Goal: Transaction & Acquisition: Purchase product/service

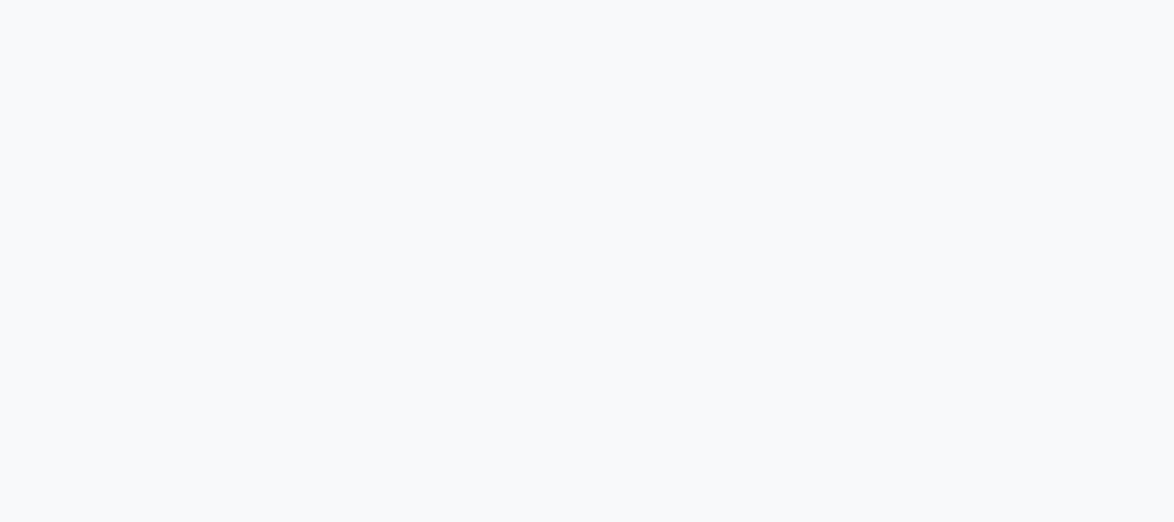
select select "service"
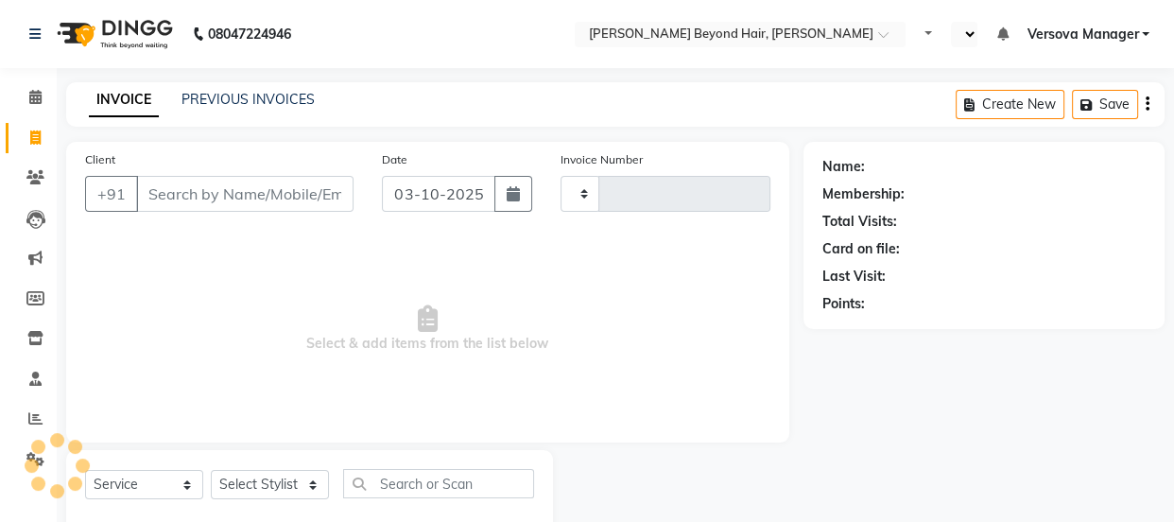
select select "en"
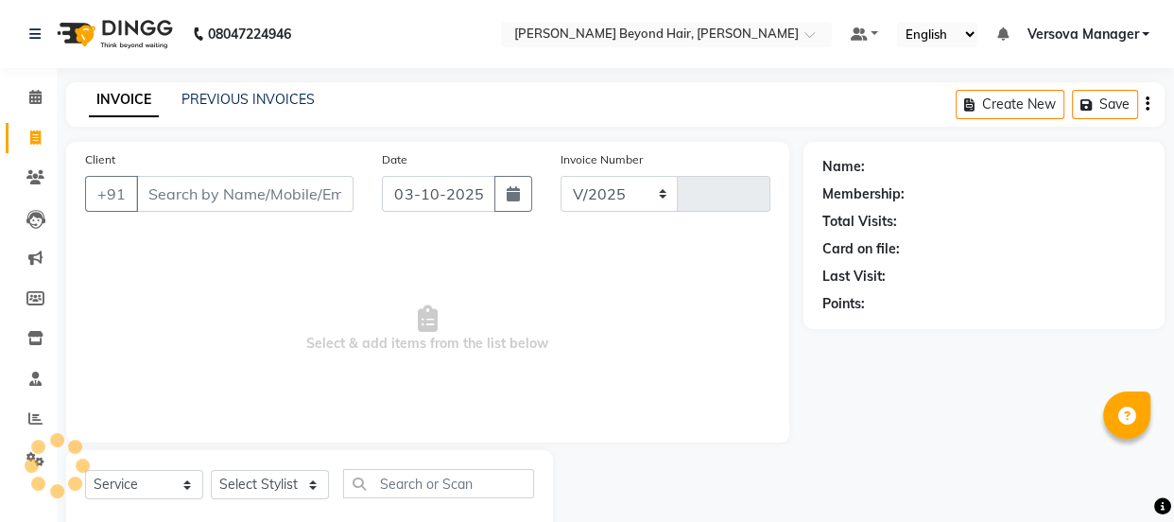
select select "6352"
type input "1235"
select select "48071"
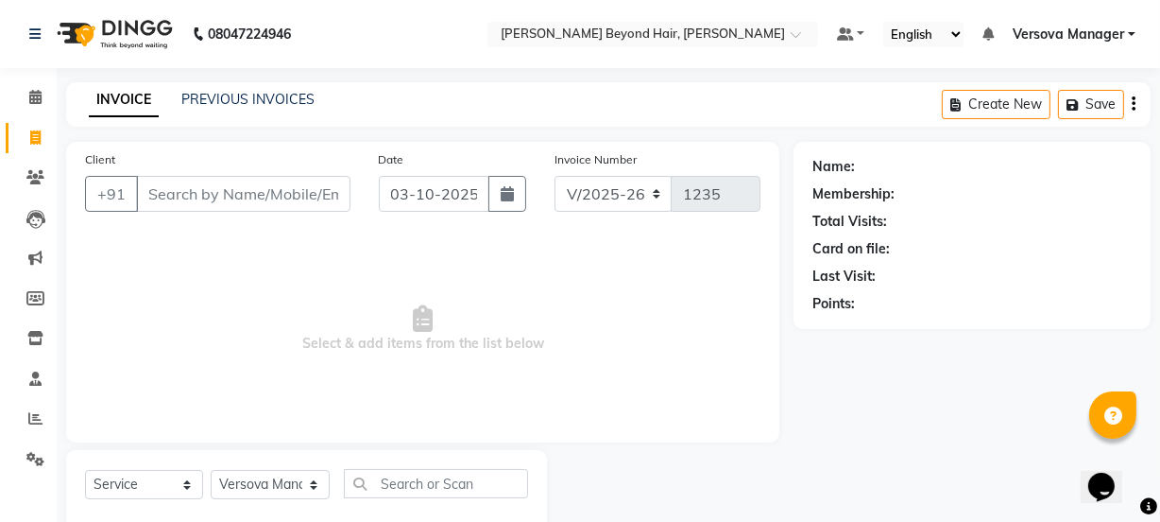
click at [329, 182] on input "Client" at bounding box center [243, 194] width 215 height 36
type input "8898738192"
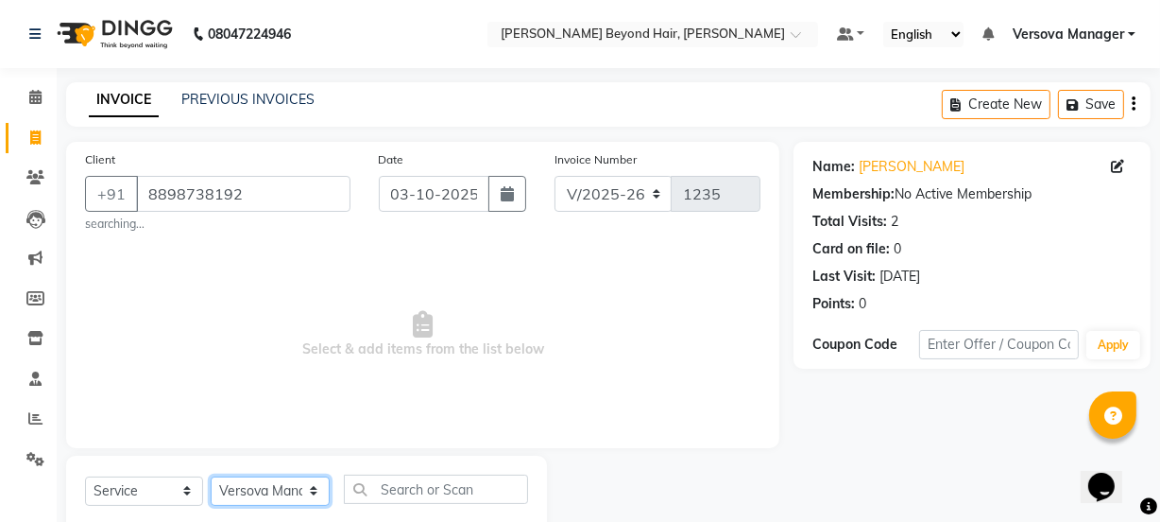
click at [270, 480] on select "Select Stylist ADMIN Avesh Dhara DHRUV DIKSHU SHARMA dipika Fatima MUSKAN VAISH…" at bounding box center [270, 490] width 119 height 29
select select "47583"
click at [211, 476] on select "Select Stylist ADMIN Avesh Dhara DHRUV DIKSHU SHARMA dipika Fatima MUSKAN VAISH…" at bounding box center [270, 490] width 119 height 29
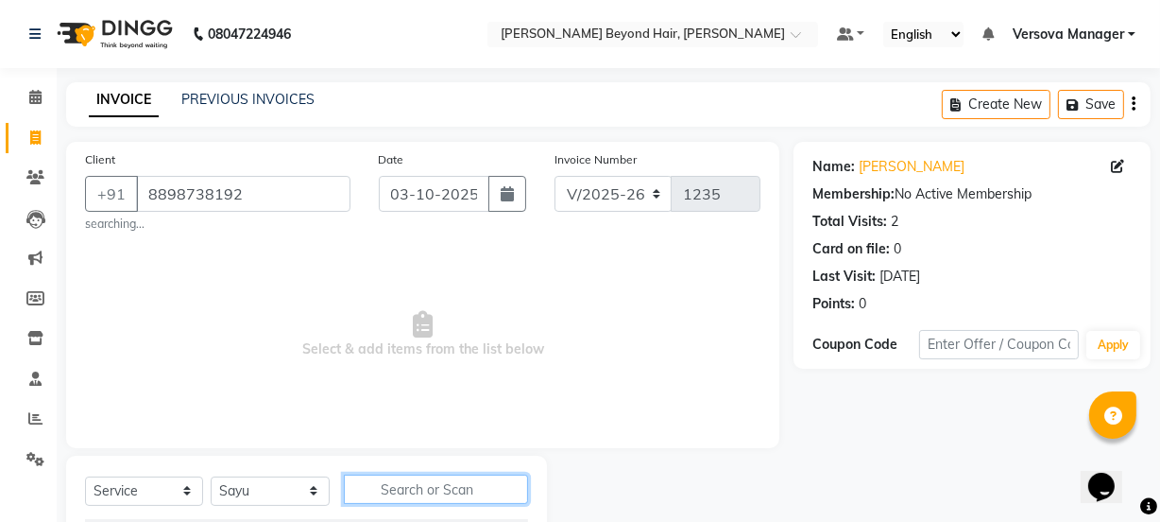
click at [462, 484] on input "text" at bounding box center [435, 488] width 183 height 29
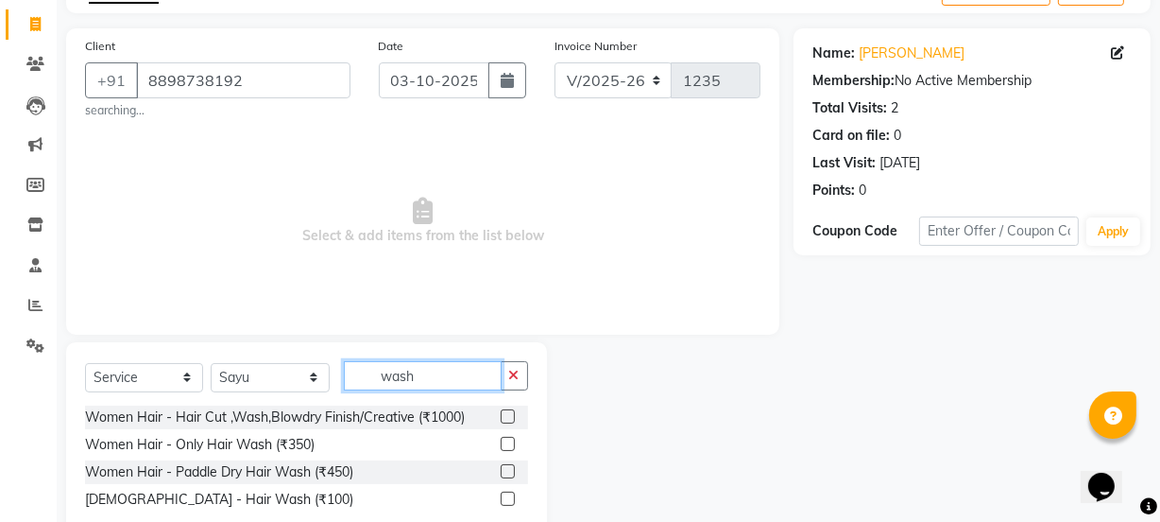
scroll to position [162, 0]
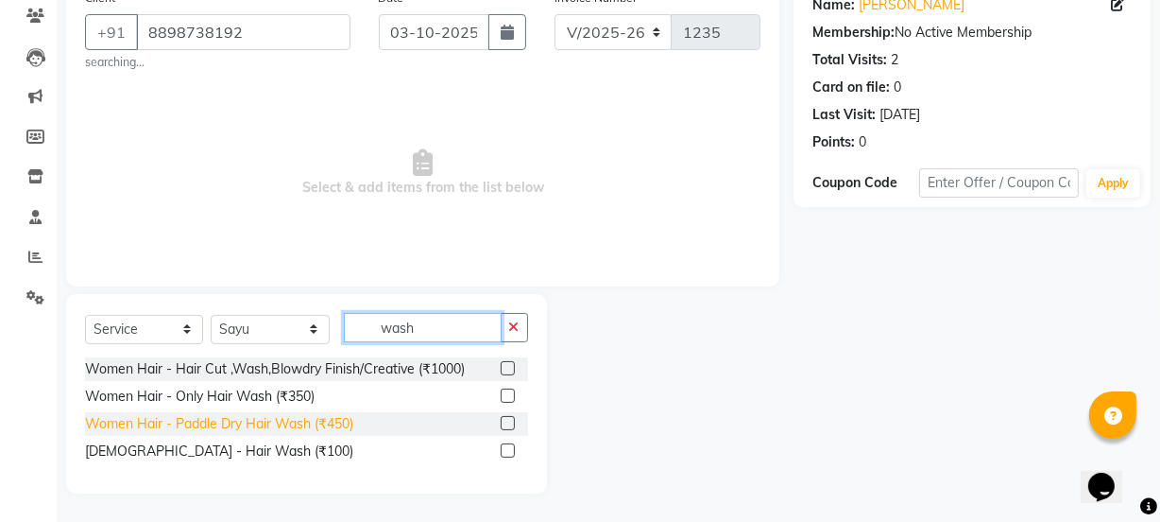
type input "wash"
click at [291, 424] on div "Women Hair - Paddle Dry Hair Wash (₹450)" at bounding box center [219, 424] width 268 height 20
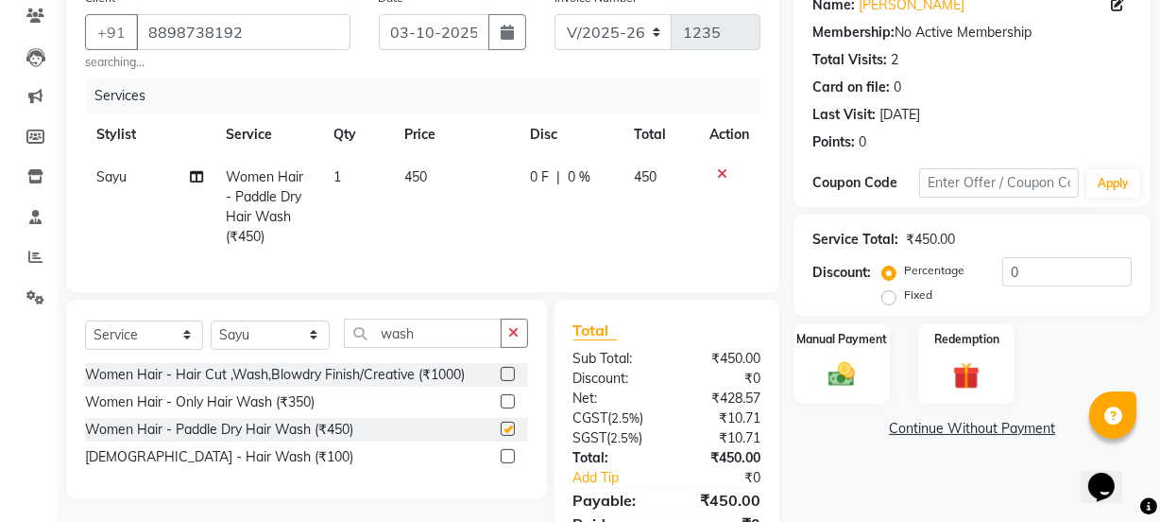
checkbox input "false"
click at [510, 339] on icon "button" at bounding box center [514, 332] width 10 height 13
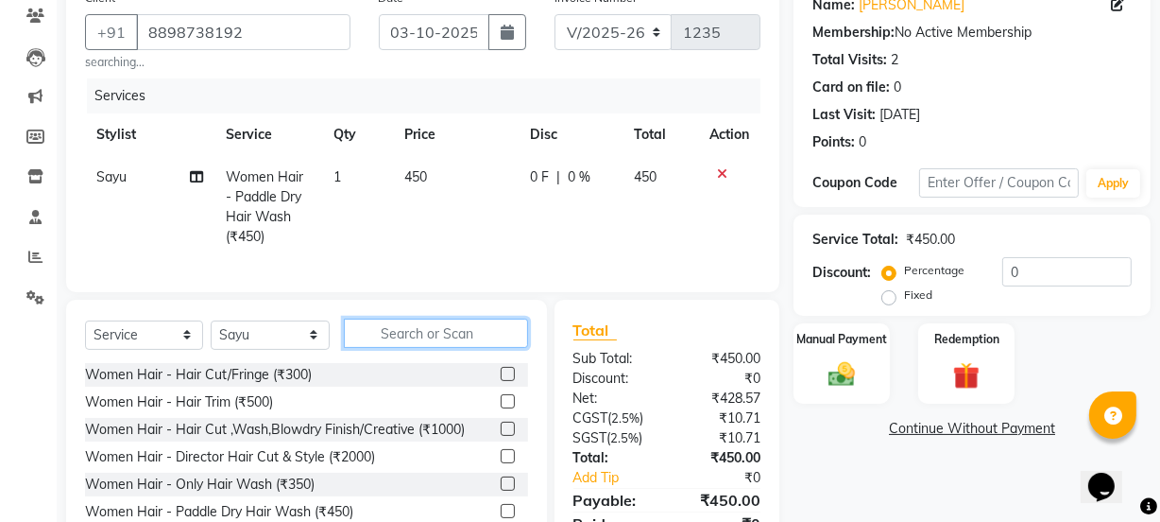
click at [453, 340] on input "text" at bounding box center [435, 332] width 183 height 29
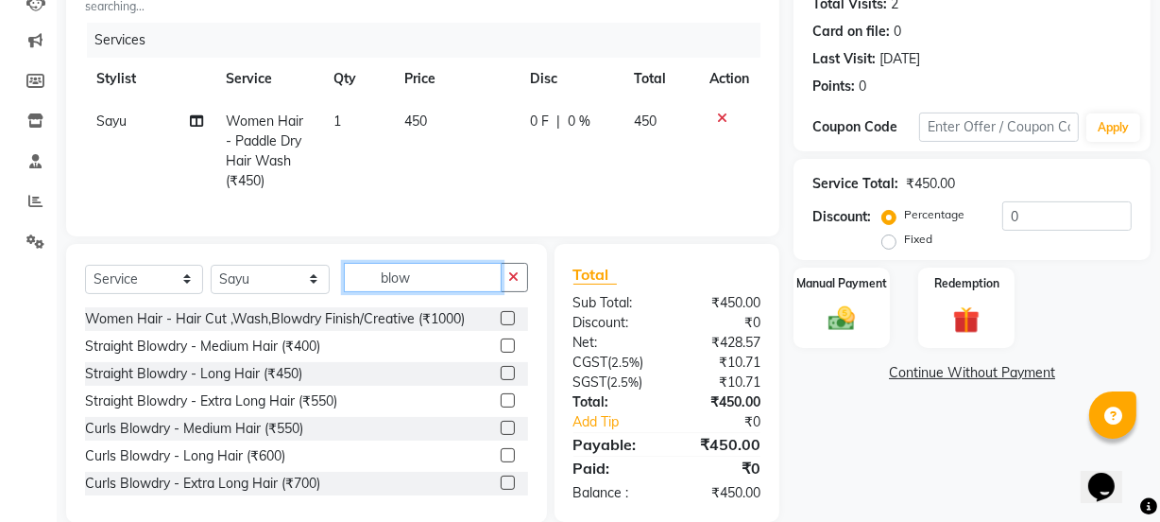
scroll to position [260, 0]
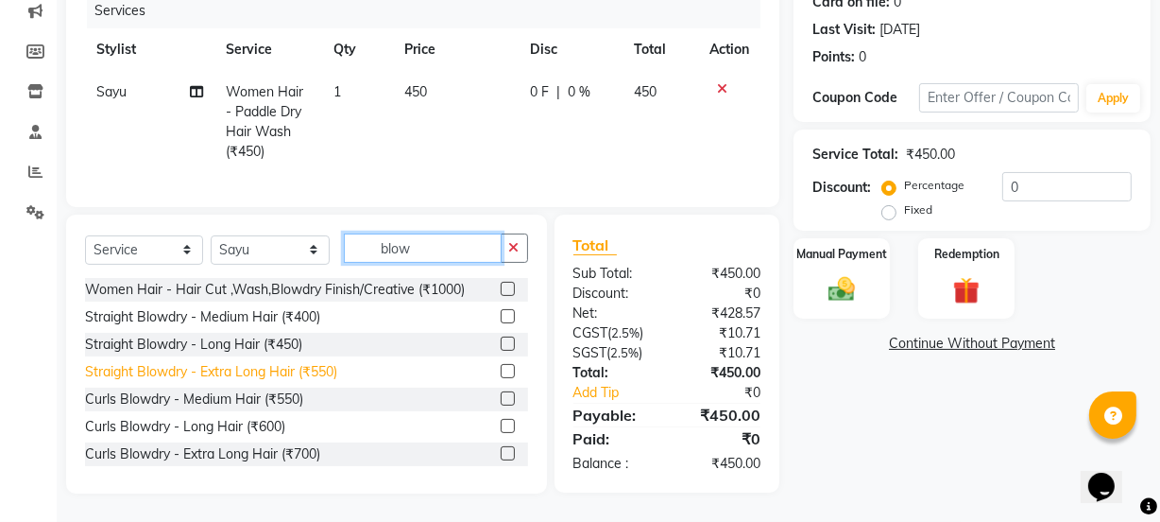
type input "blow"
click at [265, 368] on div "Straight Blowdry - Extra Long Hair (₹550)" at bounding box center [211, 372] width 252 height 20
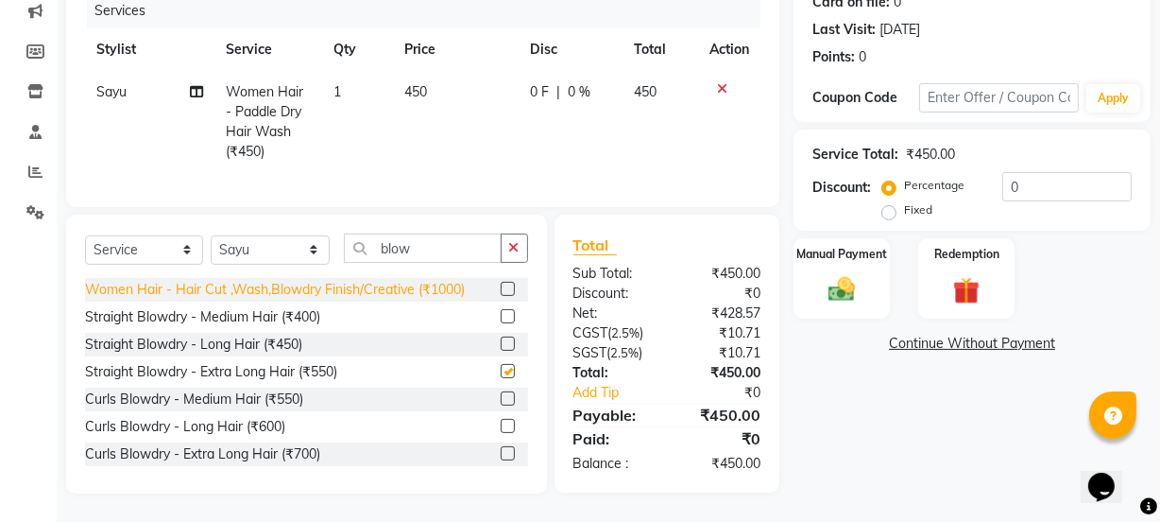
checkbox input "false"
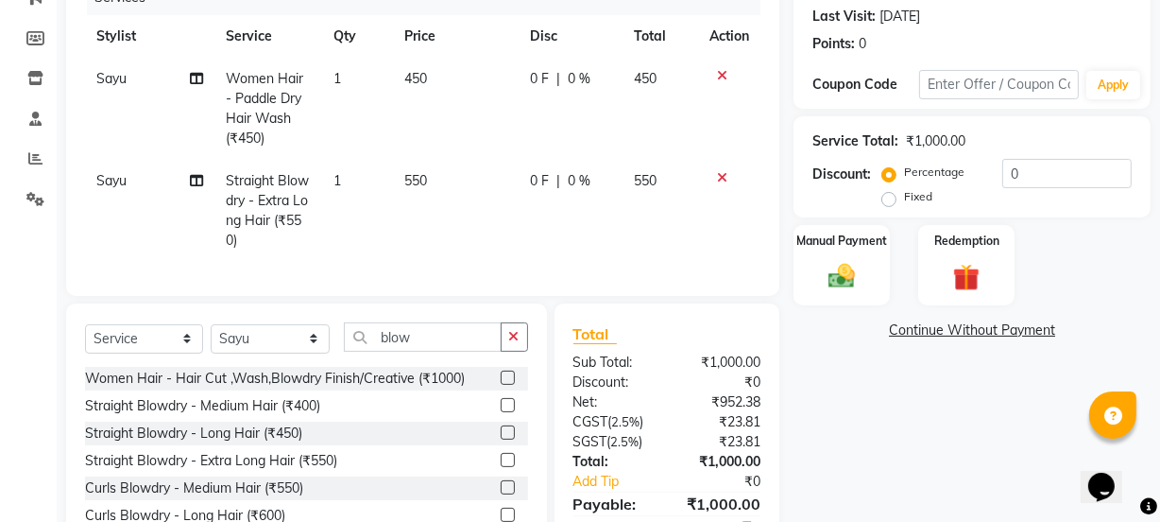
click at [906, 297] on div "Manual Payment Redemption" at bounding box center [973, 265] width 386 height 80
click at [868, 283] on div "Manual Payment" at bounding box center [842, 265] width 100 height 84
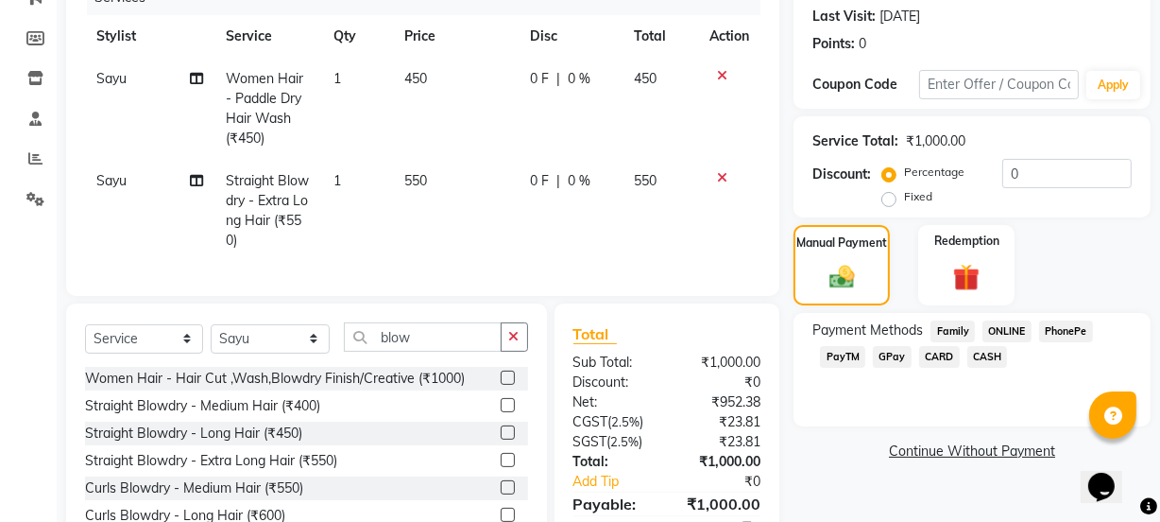
click at [104, 72] on span "Sayu" at bounding box center [111, 78] width 30 height 17
select select "47583"
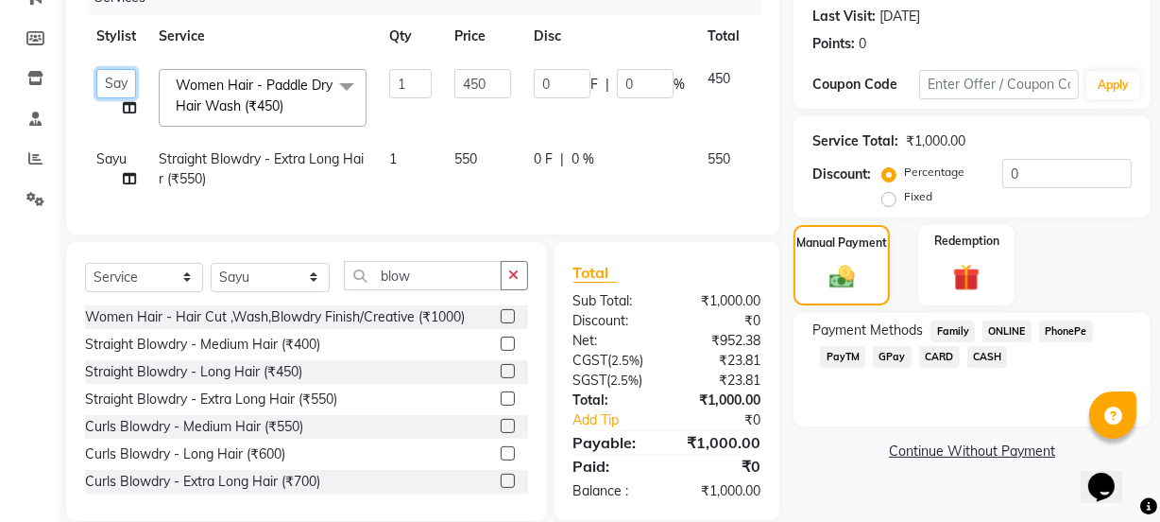
drag, startPoint x: 104, startPoint y: 74, endPoint x: 109, endPoint y: 89, distance: 15.8
click at [104, 74] on select "ADMIN Avesh Dhara DHRUV DIKSHU SHARMA dipika Fatima MUSKAN VAISH Pratibha RAHUL…" at bounding box center [116, 83] width 40 height 29
select select "59568"
click at [132, 108] on icon at bounding box center [129, 107] width 13 height 13
select select "59568"
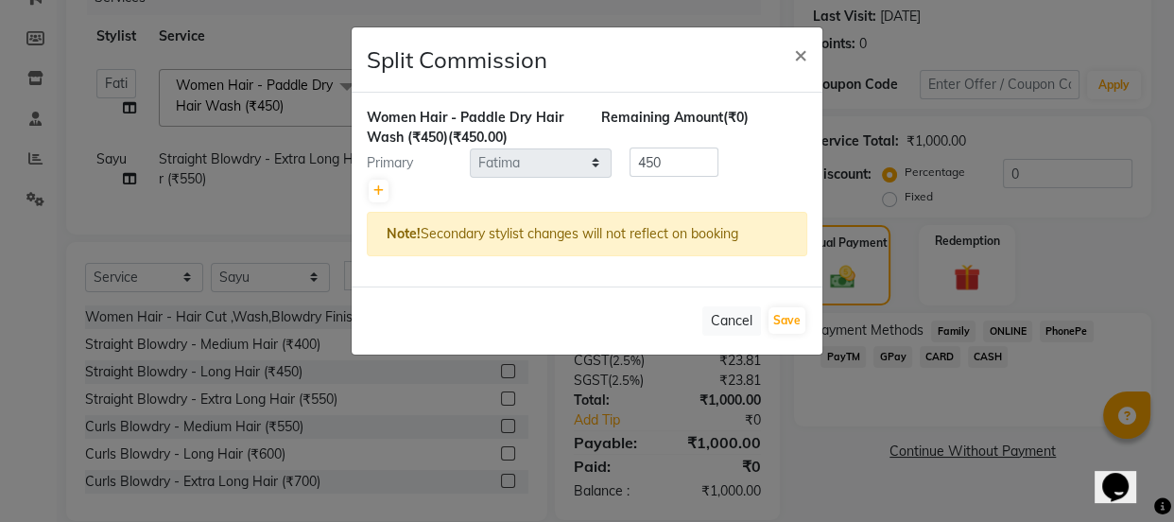
click at [132, 108] on ngb-modal-window "Split Commission × Women Hair - Paddle Dry Hair Wash (₹450) (₹450.00) Remaining…" at bounding box center [587, 261] width 1174 height 522
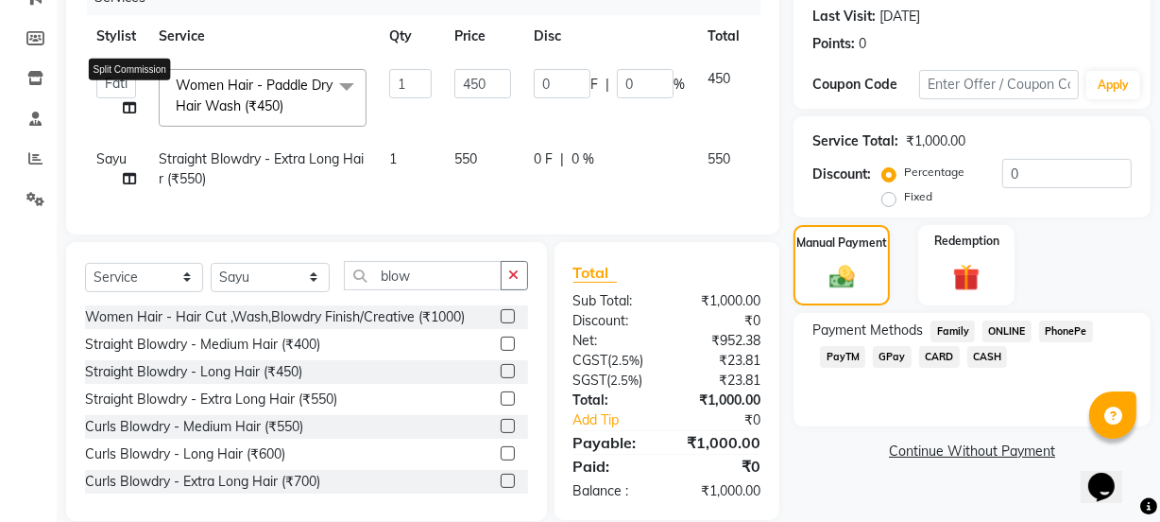
click at [132, 108] on icon at bounding box center [129, 107] width 13 height 13
select select "59568"
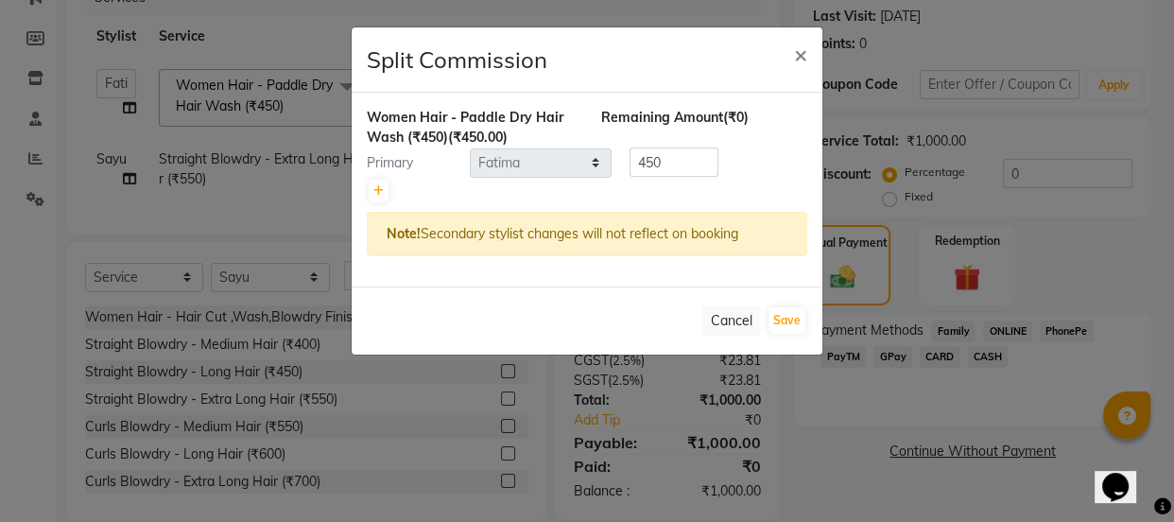
click at [132, 108] on ngb-modal-window "Split Commission × Women Hair - Paddle Dry Hair Wash (₹450) (₹450.00) Remaining…" at bounding box center [587, 261] width 1174 height 522
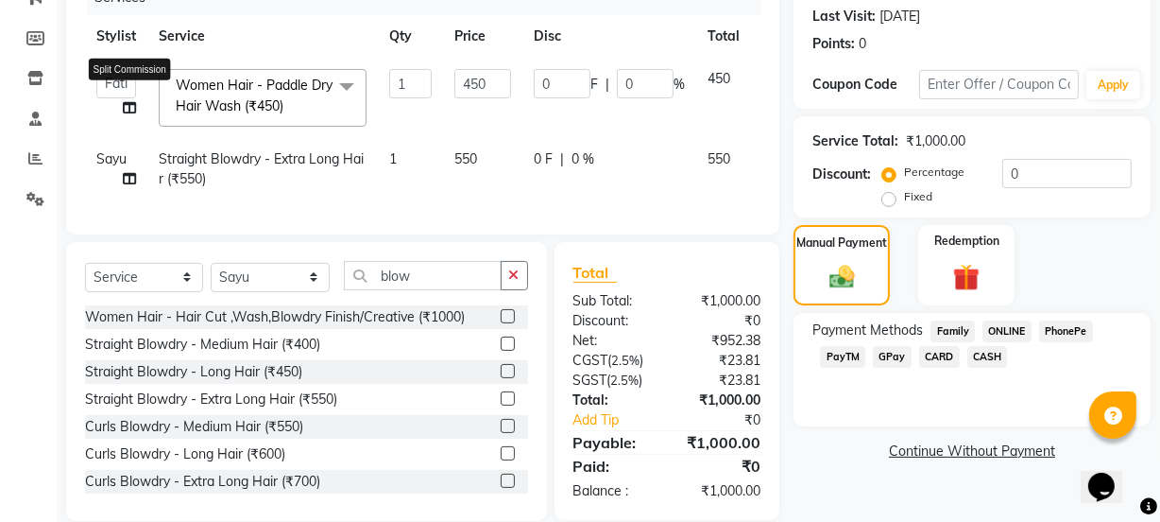
click at [132, 108] on icon at bounding box center [129, 107] width 13 height 13
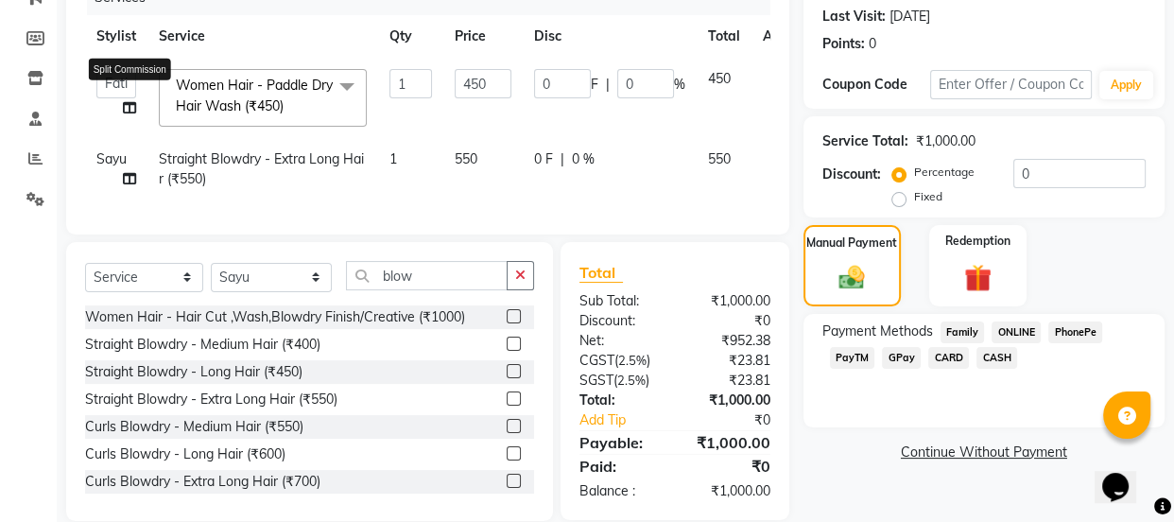
select select "59568"
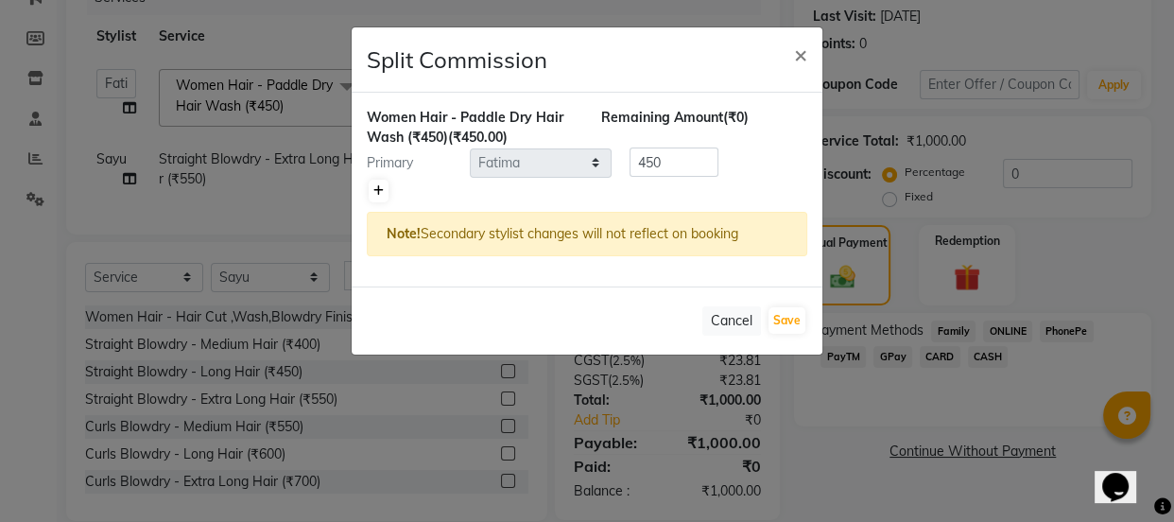
click at [373, 188] on icon at bounding box center [378, 190] width 10 height 11
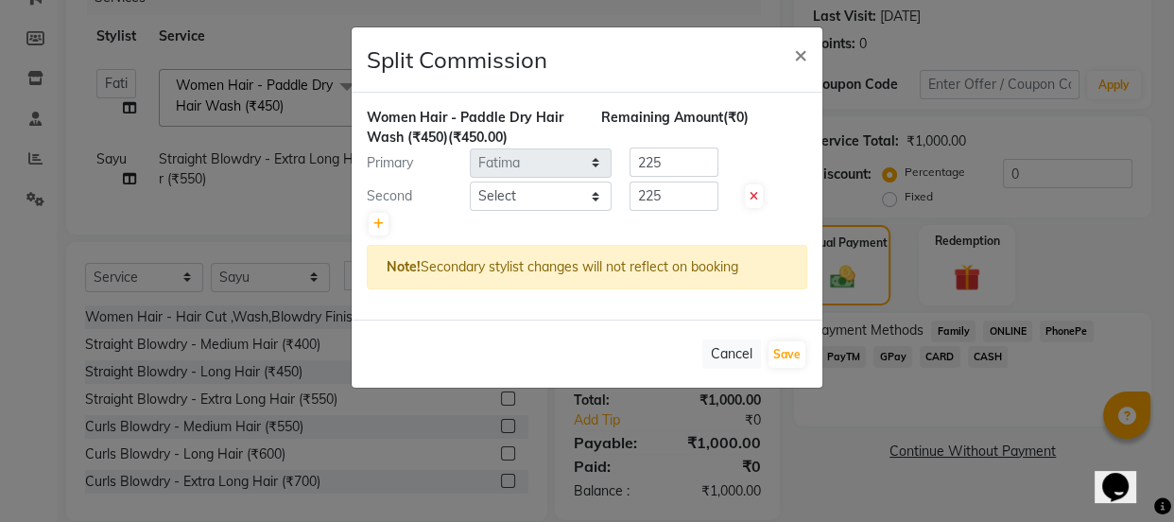
click at [754, 196] on icon at bounding box center [753, 196] width 9 height 11
type input "450"
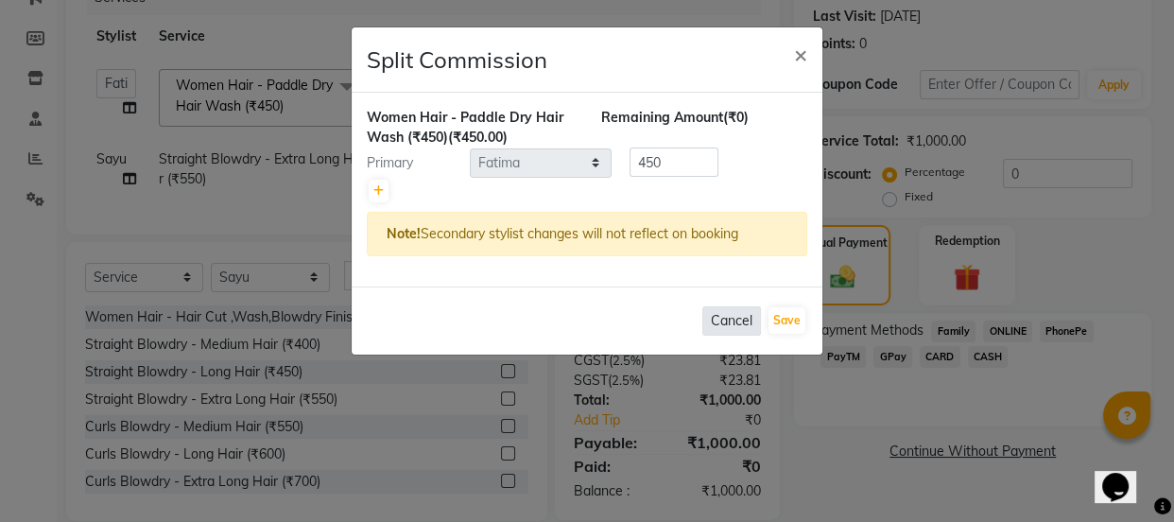
click at [737, 319] on button "Cancel" at bounding box center [731, 320] width 59 height 29
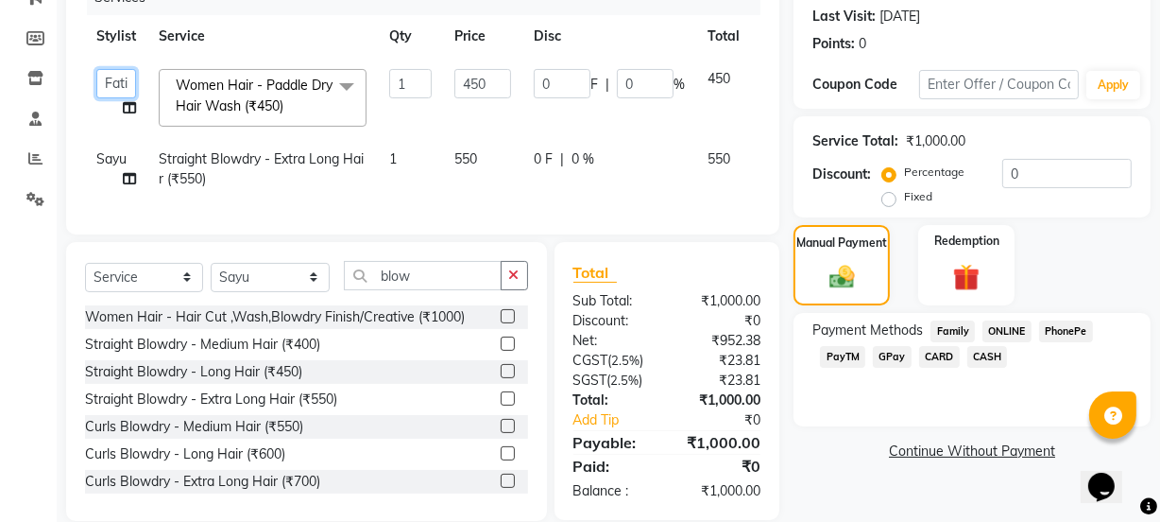
click at [112, 81] on select "ADMIN Avesh Dhara DHRUV DIKSHU SHARMA dipika Fatima MUSKAN VAISH Pratibha RAHUL…" at bounding box center [116, 83] width 40 height 29
select select "80282"
click at [891, 360] on span "GPay" at bounding box center [892, 357] width 39 height 22
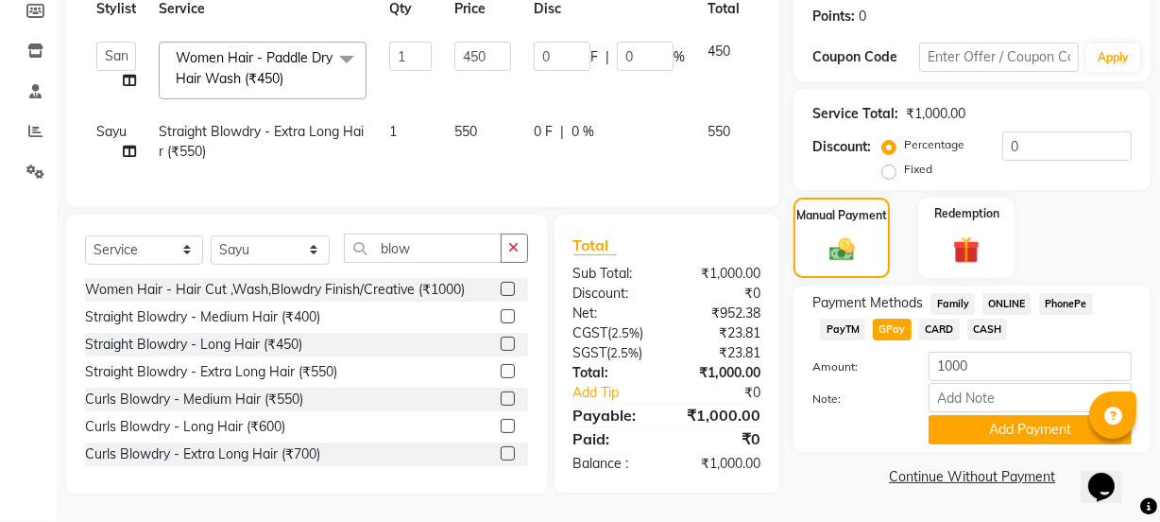
scroll to position [301, 0]
click at [988, 415] on button "Add Payment" at bounding box center [1030, 429] width 203 height 29
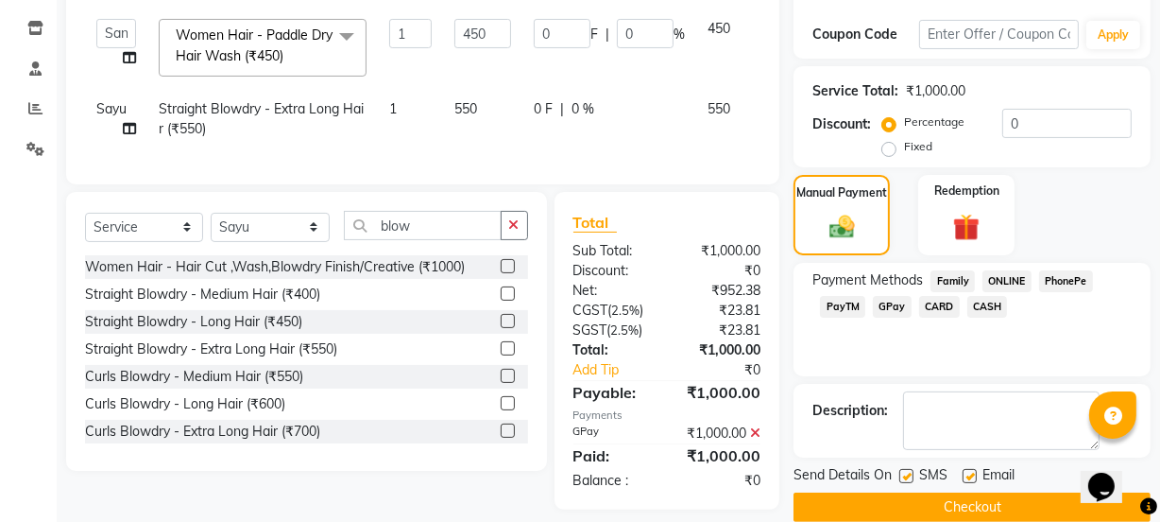
scroll to position [339, 0]
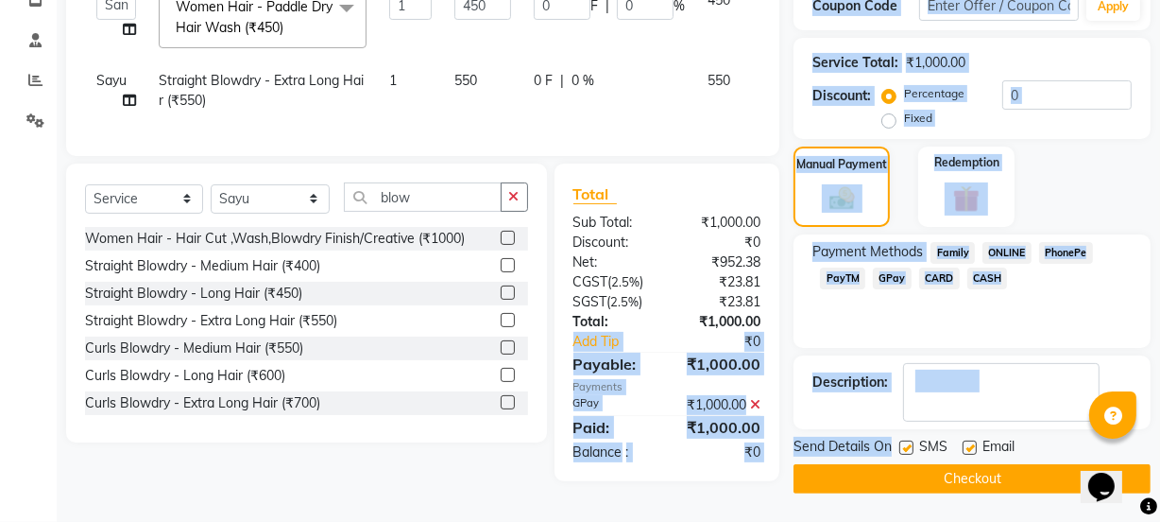
drag, startPoint x: 906, startPoint y: 447, endPoint x: 401, endPoint y: 188, distance: 568.0
click at [566, 219] on div "Client +91 8898738192 searching... Date 03-10-2025 Invoice Number V/2025 V/2025…" at bounding box center [608, 148] width 1113 height 690
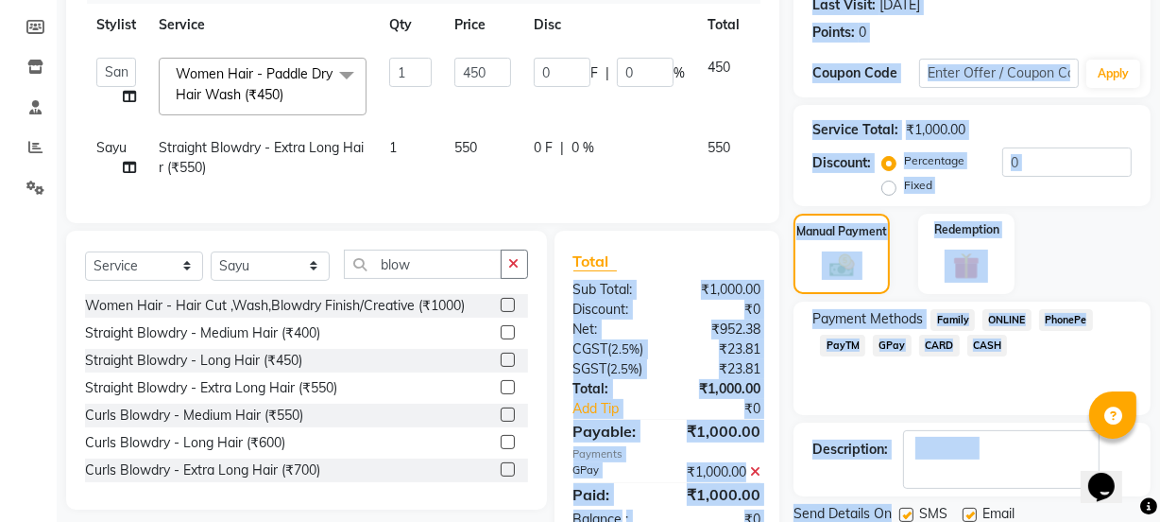
scroll to position [167, 0]
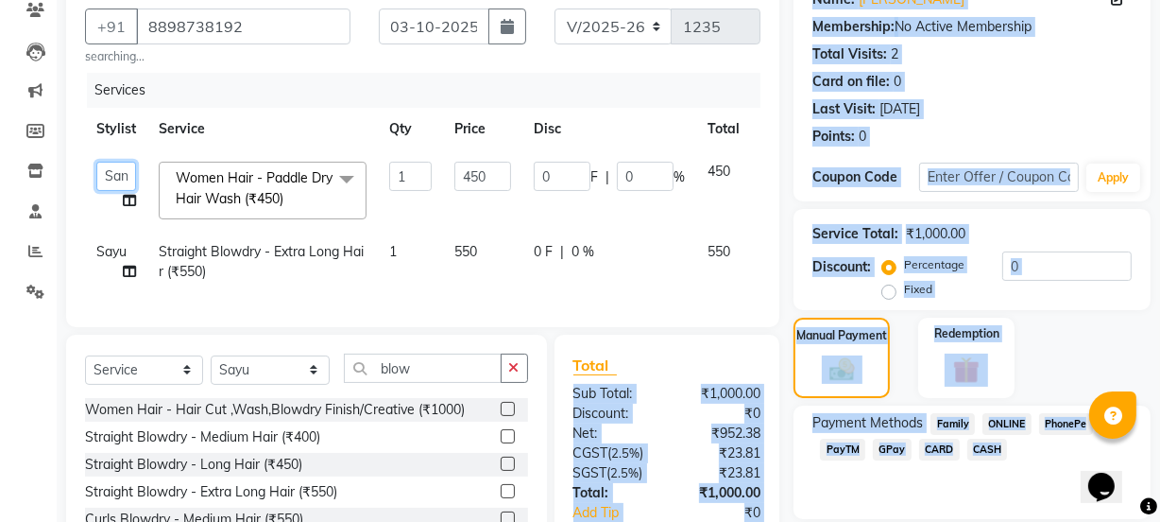
click at [103, 169] on select "ADMIN Avesh Dhara DHRUV DIKSHU SHARMA dipika Fatima MUSKAN VAISH Pratibha RAHUL…" at bounding box center [116, 176] width 40 height 29
select select "59568"
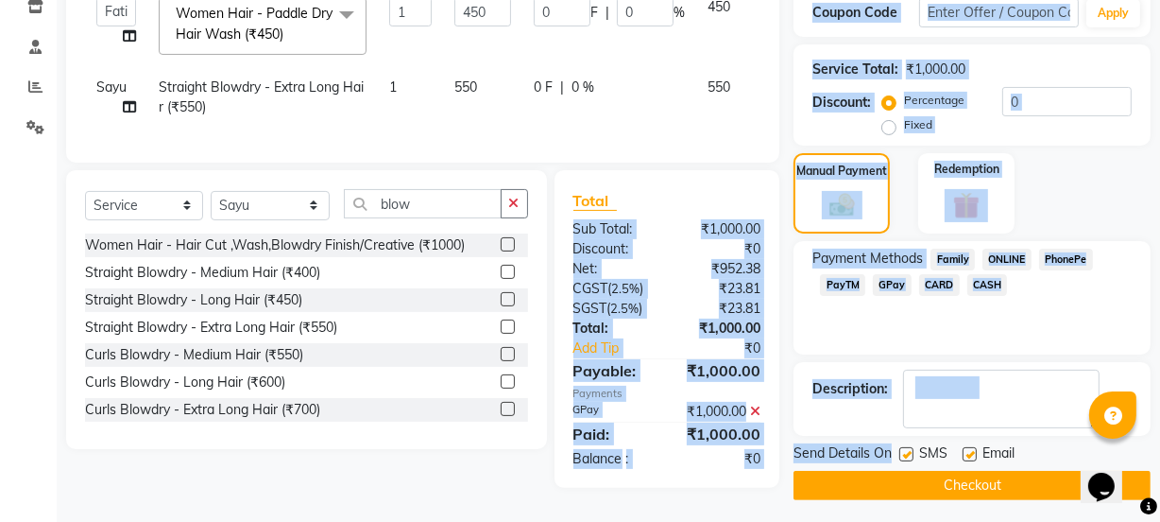
scroll to position [339, 0]
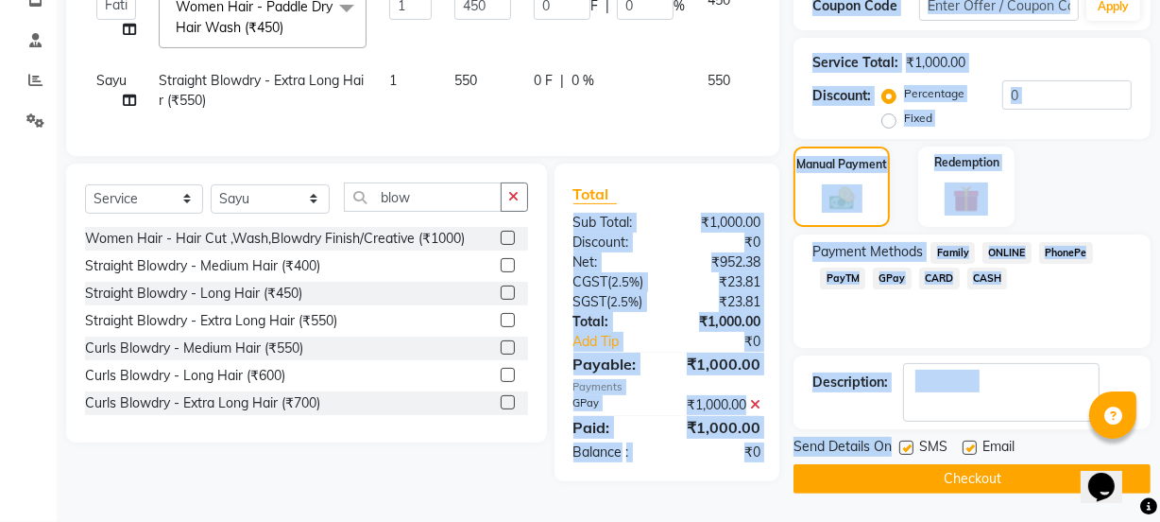
click at [900, 468] on button "Checkout" at bounding box center [972, 478] width 357 height 29
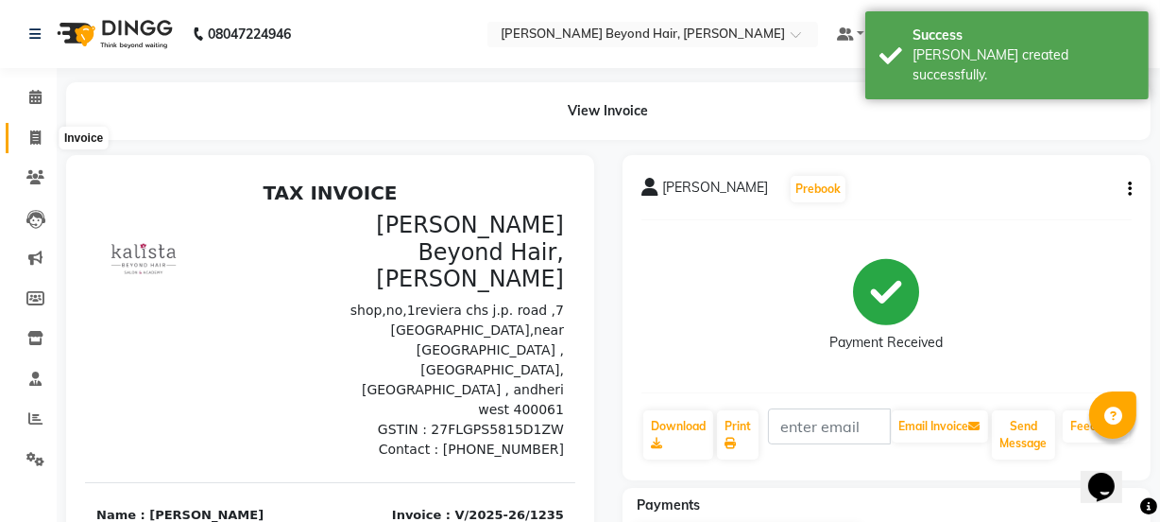
click at [23, 140] on span at bounding box center [35, 139] width 33 height 22
select select "service"
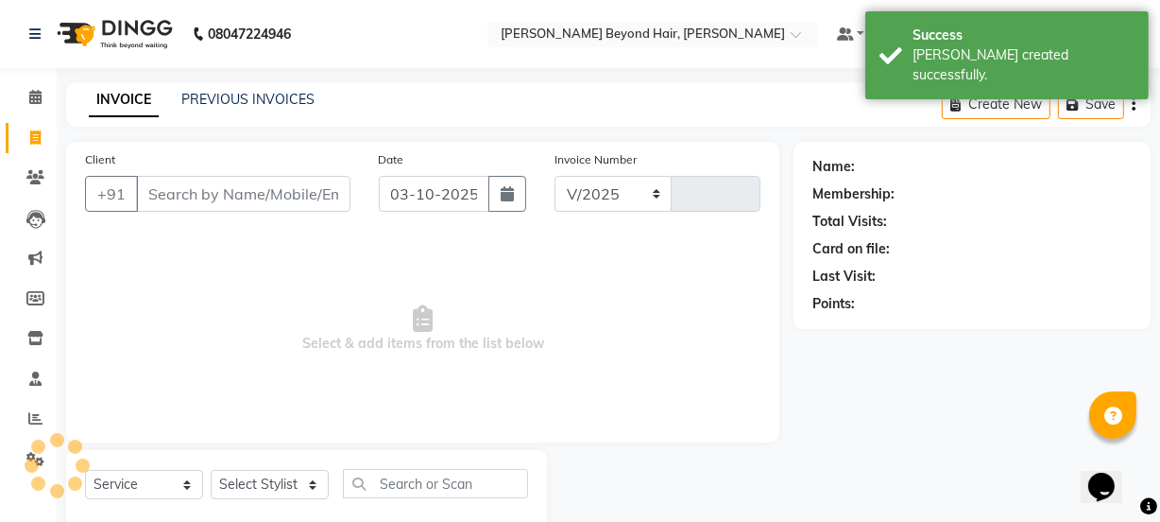
click at [216, 176] on input "Client" at bounding box center [243, 194] width 215 height 36
select select "6352"
type input "1236"
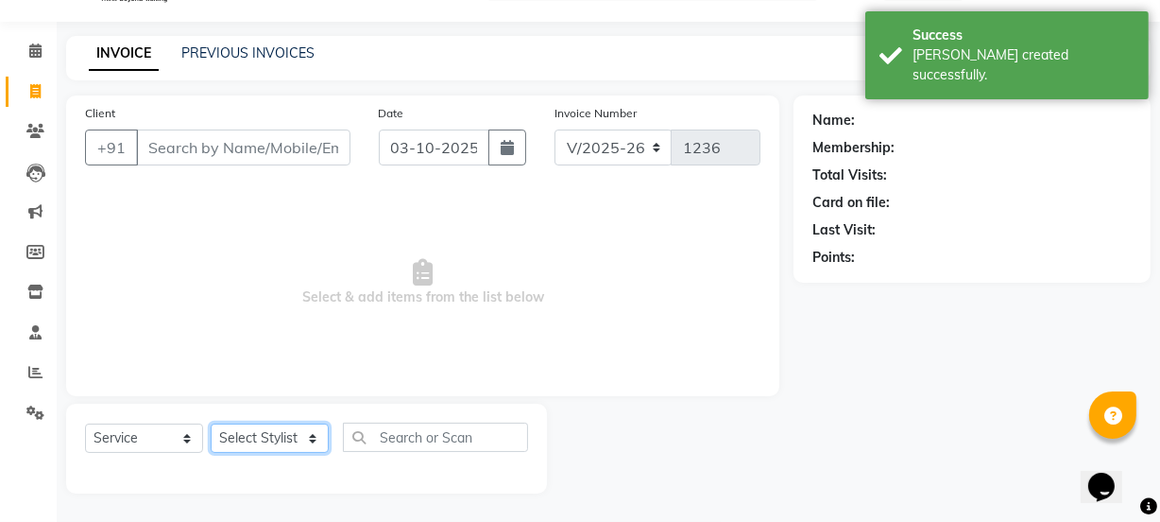
click at [261, 433] on select "Select Stylist" at bounding box center [270, 437] width 118 height 29
select select "69775"
click at [211, 423] on select "Select Stylist ADMIN Avesh Dhara DHRUV DIKSHU SHARMA dipika Fatima MUSKAN VAISH…" at bounding box center [270, 437] width 119 height 29
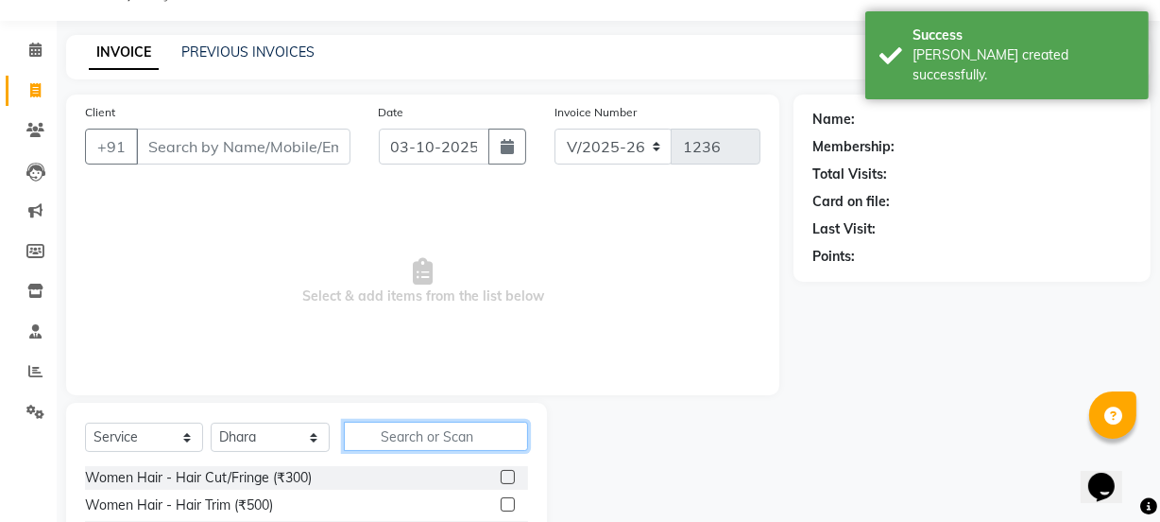
click at [437, 434] on input "text" at bounding box center [435, 435] width 183 height 29
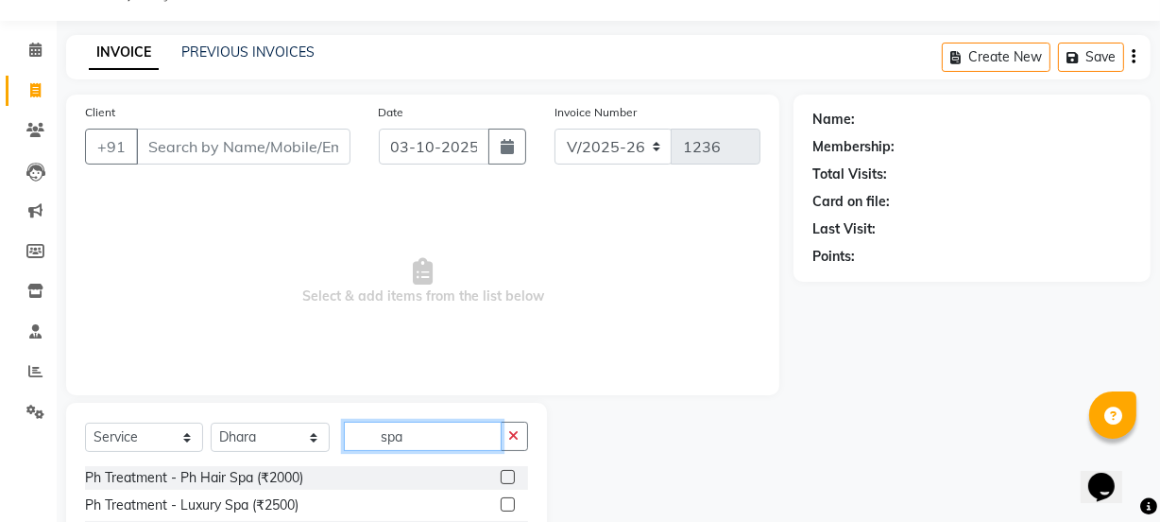
type input "spa"
click at [198, 516] on div "Ph Treatment - Luxury Spa (₹2500)" at bounding box center [306, 505] width 443 height 24
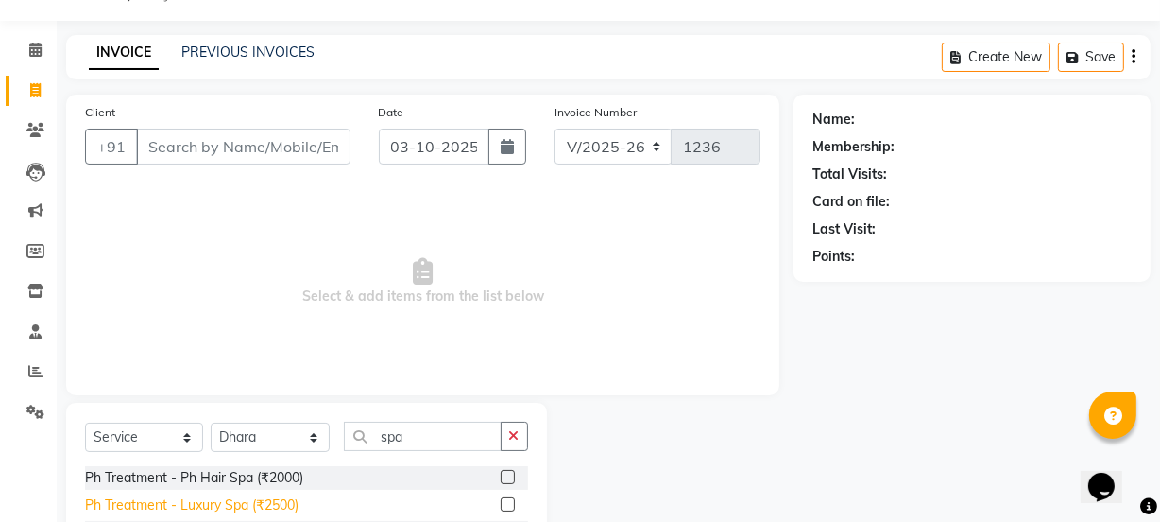
click at [214, 502] on div "Ph Treatment - Luxury Spa (₹2500)" at bounding box center [192, 505] width 214 height 20
checkbox input "false"
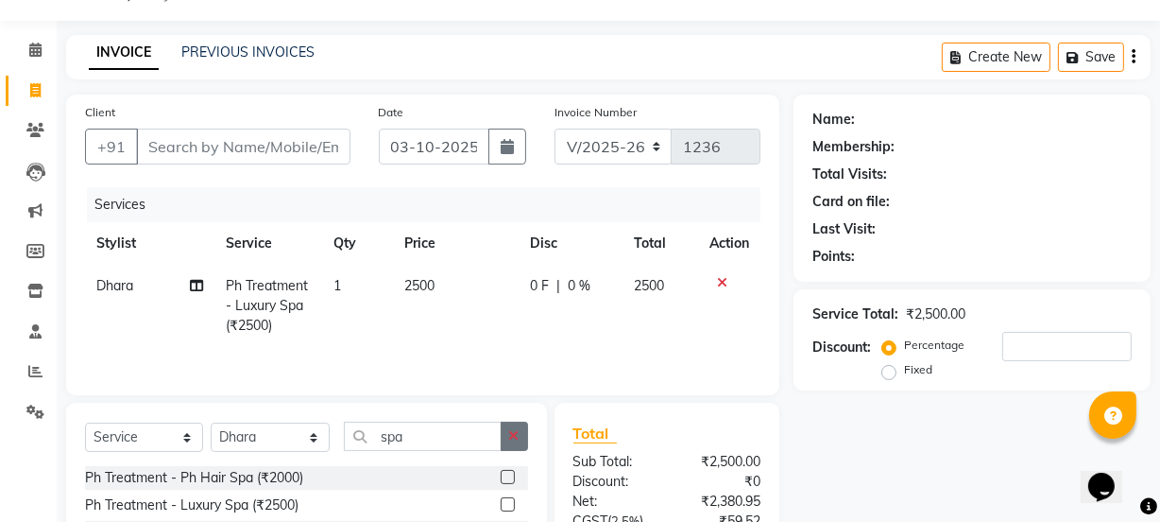
click at [514, 434] on icon "button" at bounding box center [514, 435] width 10 height 13
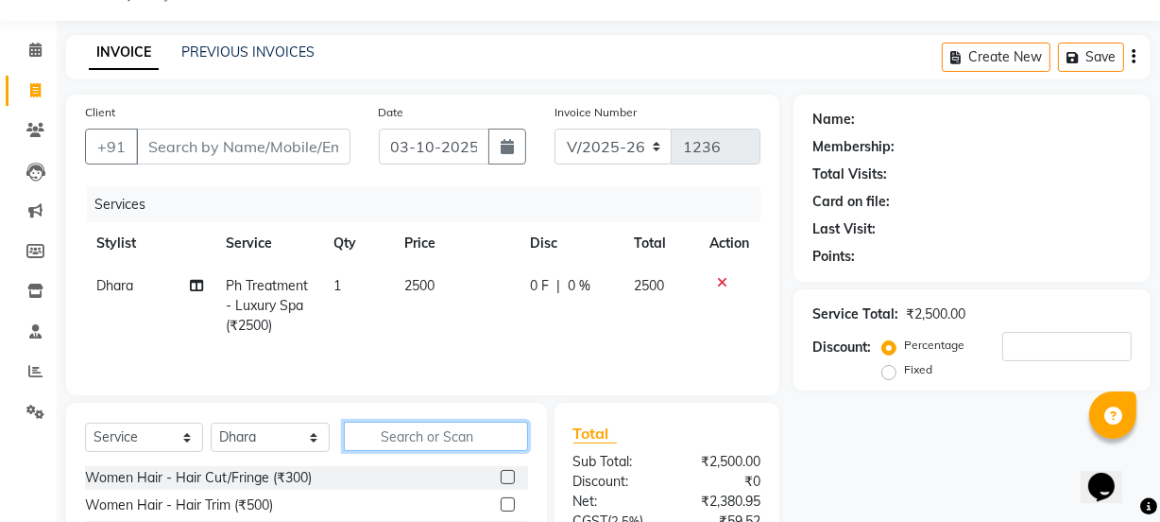
click at [427, 424] on input "text" at bounding box center [435, 435] width 183 height 29
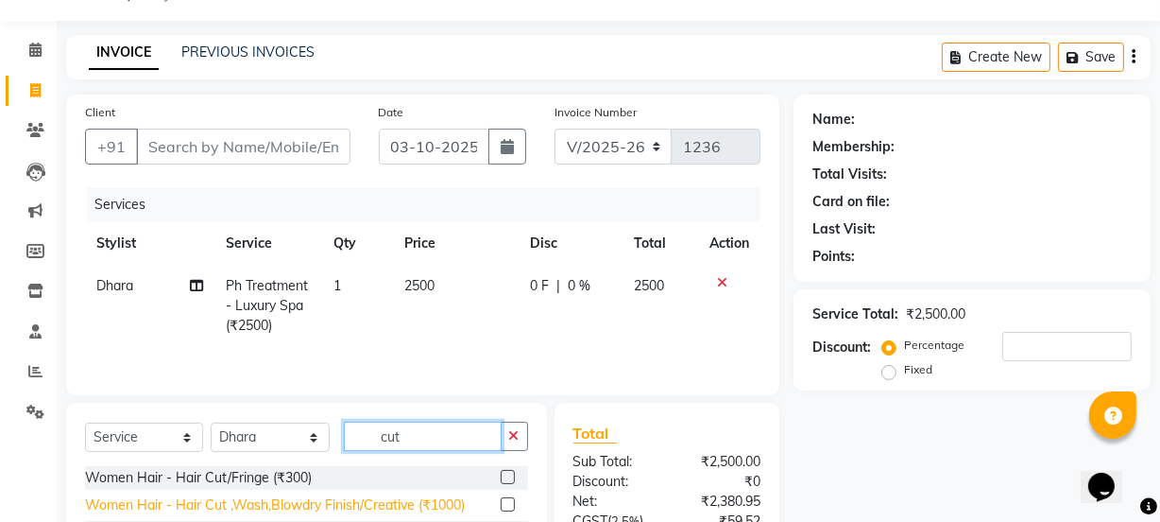
type input "cut"
click at [389, 507] on div "Women Hair - Hair Cut ,Wash,Blowdry Finish/Creative (₹1000)" at bounding box center [275, 505] width 380 height 20
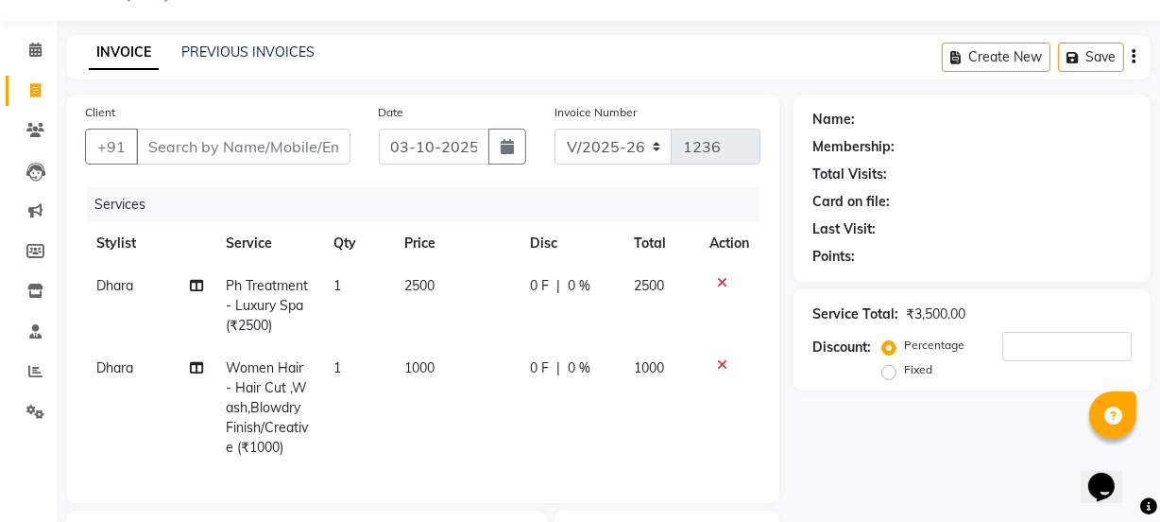
checkbox input "false"
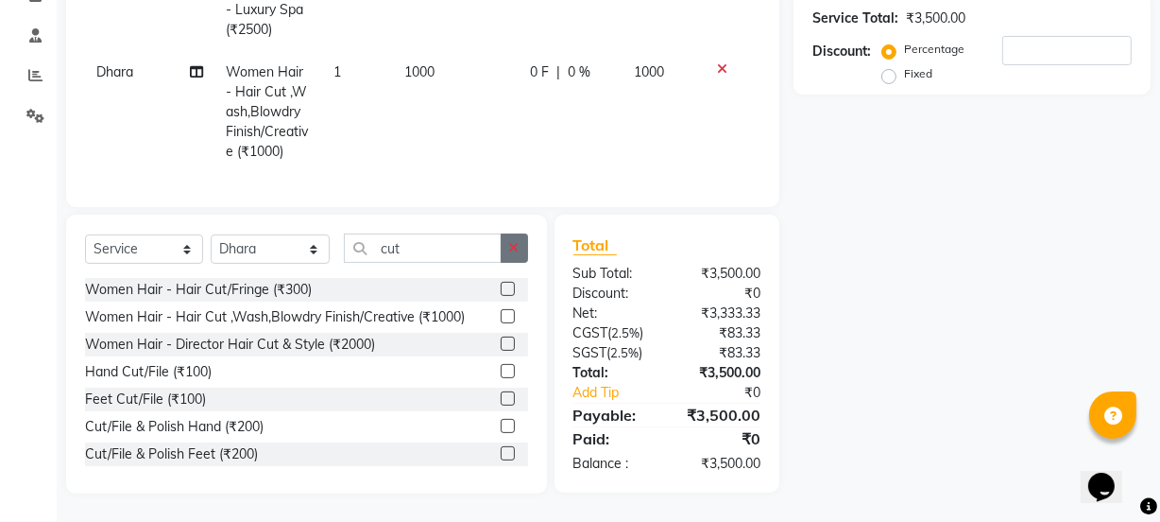
click at [524, 248] on button "button" at bounding box center [514, 247] width 27 height 29
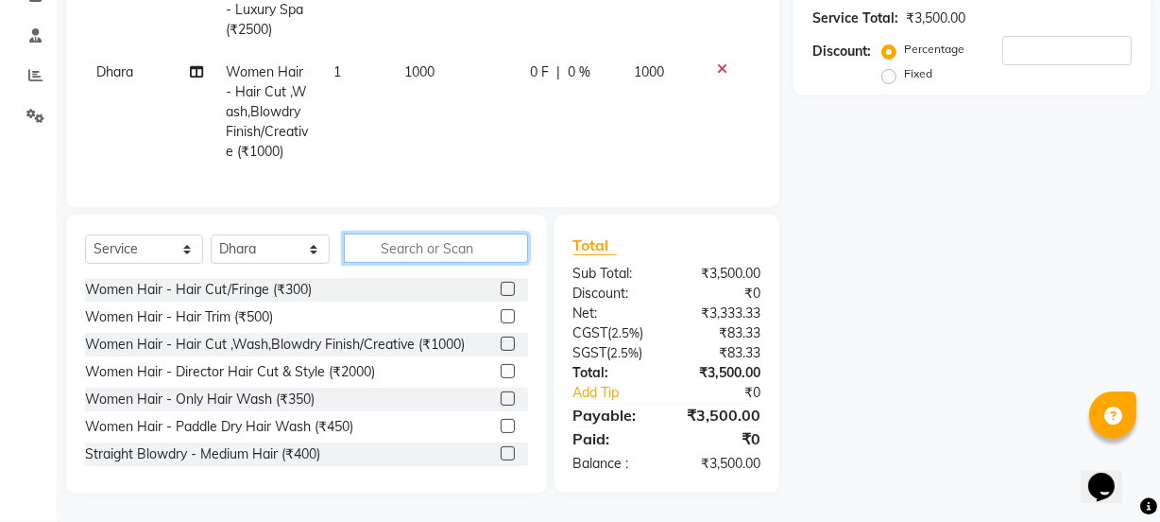
click at [434, 248] on input "text" at bounding box center [435, 247] width 183 height 29
click at [425, 247] on input "text" at bounding box center [435, 247] width 183 height 29
click at [289, 235] on select "Select Stylist ADMIN Avesh Dhara DHRUV DIKSHU SHARMA dipika Fatima MUSKAN VAISH…" at bounding box center [270, 248] width 119 height 29
select select "47588"
click at [211, 234] on select "Select Stylist ADMIN Avesh Dhara DHRUV DIKSHU SHARMA dipika Fatima MUSKAN VAISH…" at bounding box center [270, 248] width 119 height 29
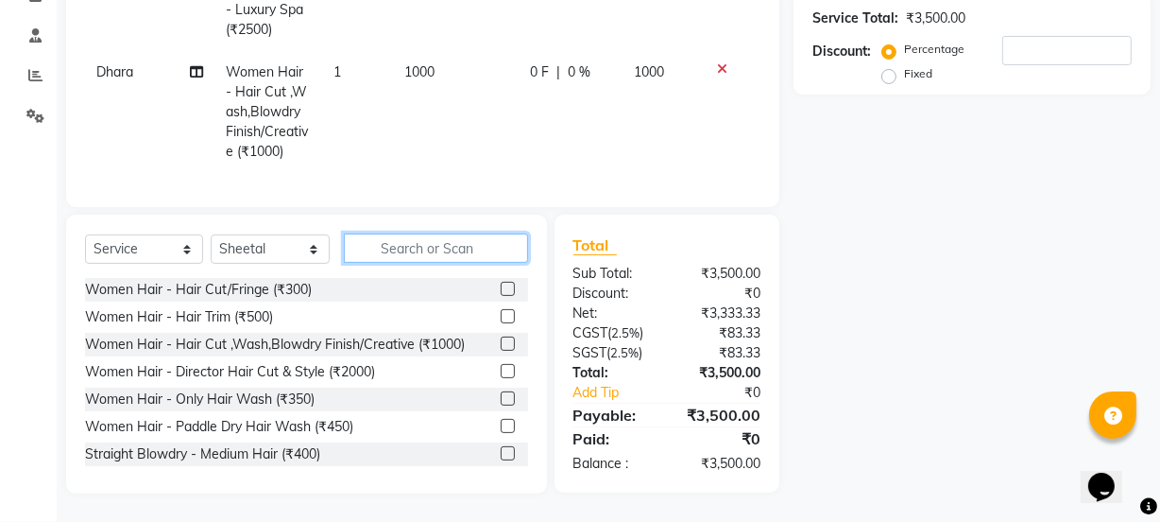
click at [414, 257] on input "text" at bounding box center [435, 247] width 183 height 29
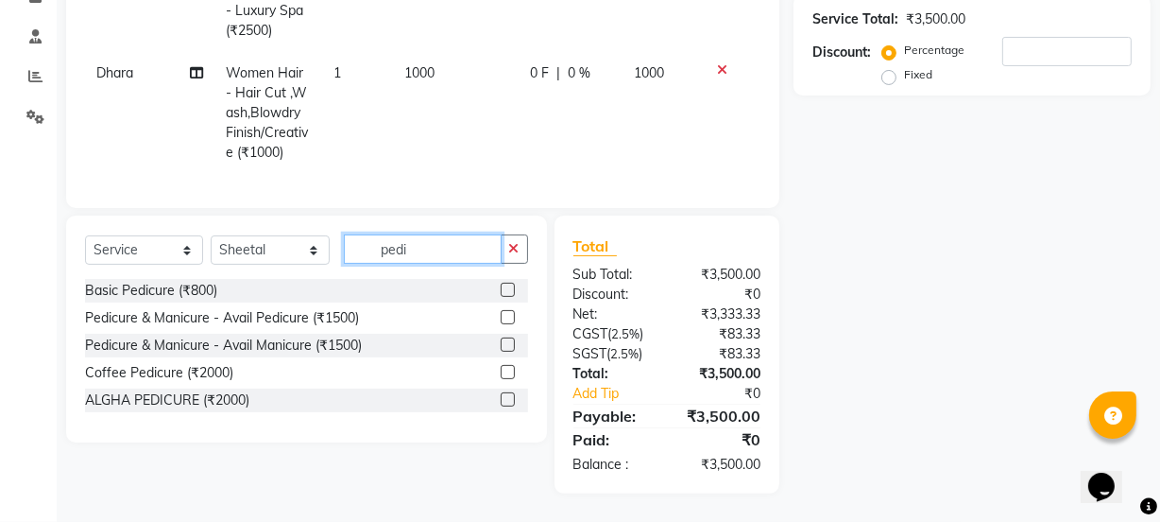
scroll to position [355, 0]
type input "pedi"
click at [180, 292] on div "Basic Pedicure (₹800)" at bounding box center [151, 291] width 132 height 20
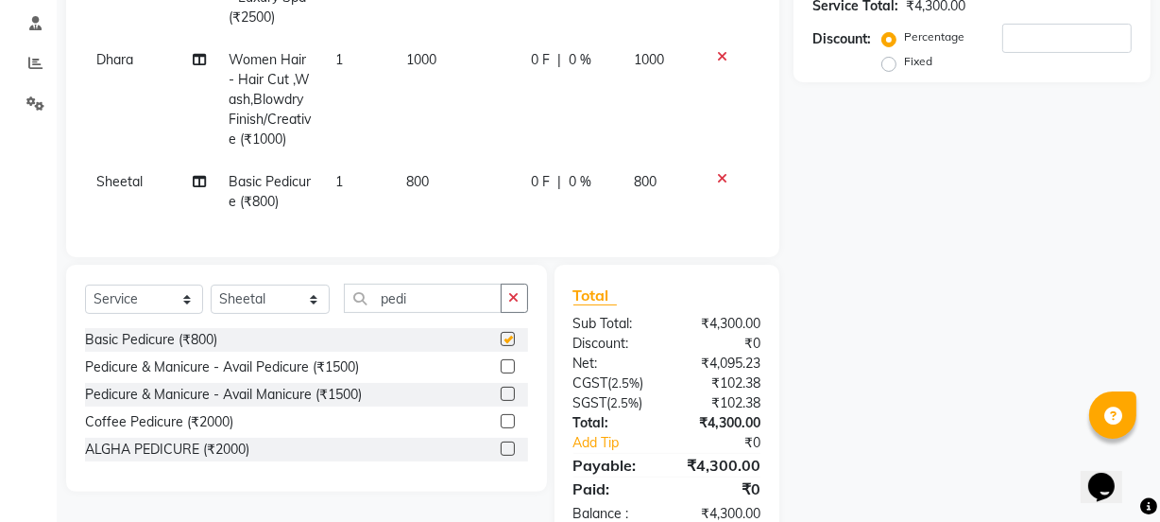
checkbox input "false"
drag, startPoint x: 421, startPoint y: 310, endPoint x: 322, endPoint y: 321, distance: 99.9
click at [322, 321] on div "Select Service Product Membership Package Voucher Prepaid Gift Card Select Styl…" at bounding box center [306, 305] width 443 height 44
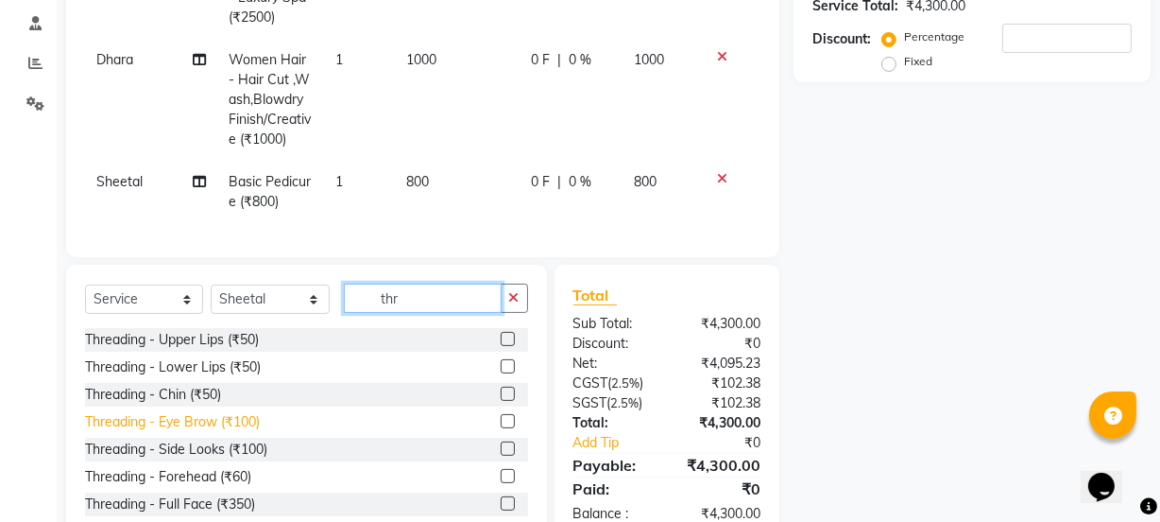
type input "thr"
click at [257, 432] on div "Threading - Eye Brow (₹100)" at bounding box center [172, 422] width 175 height 20
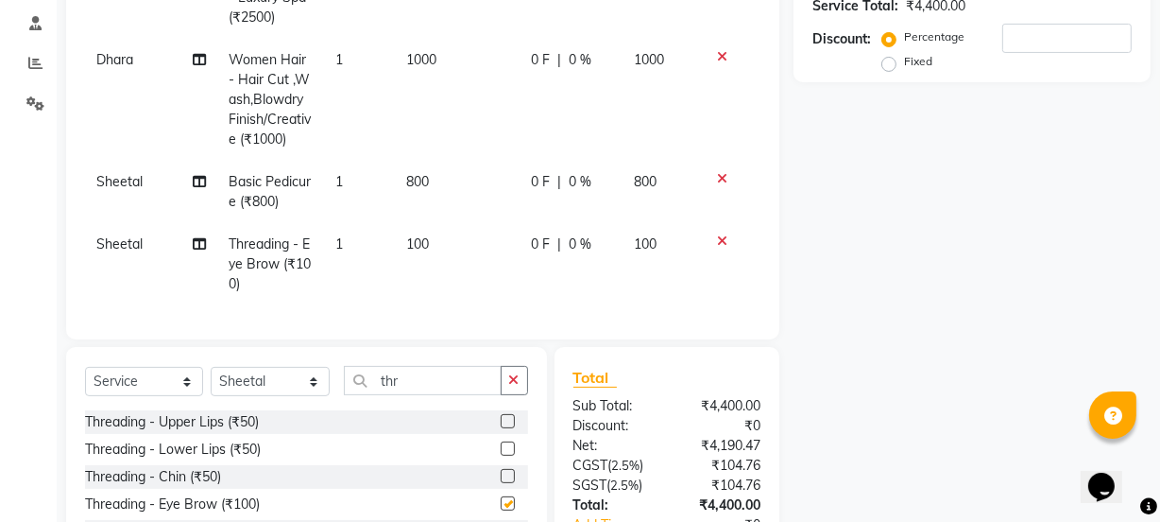
checkbox input "false"
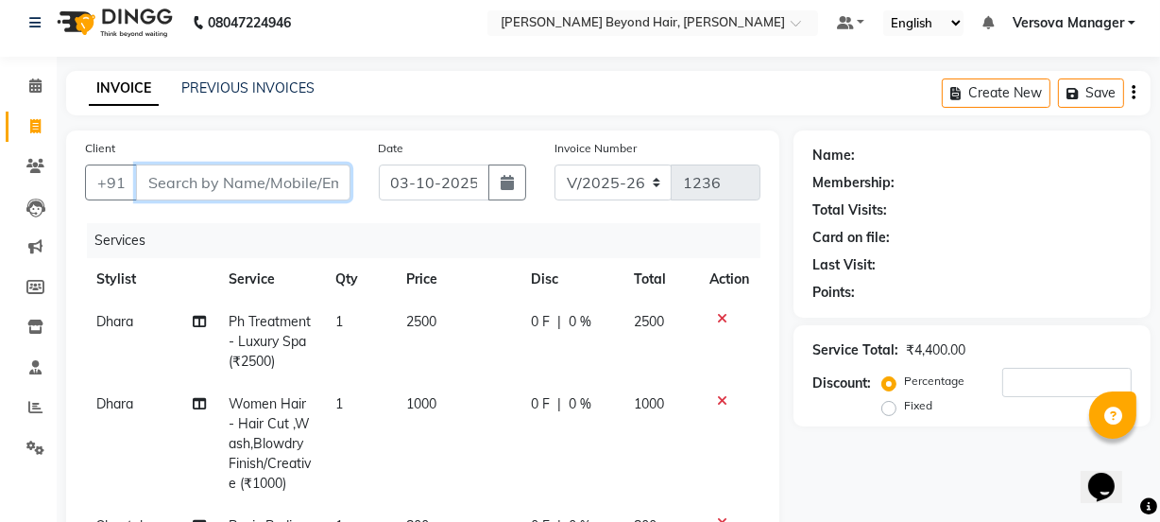
click at [313, 184] on input "Client" at bounding box center [243, 182] width 215 height 36
type input "l"
type input "0"
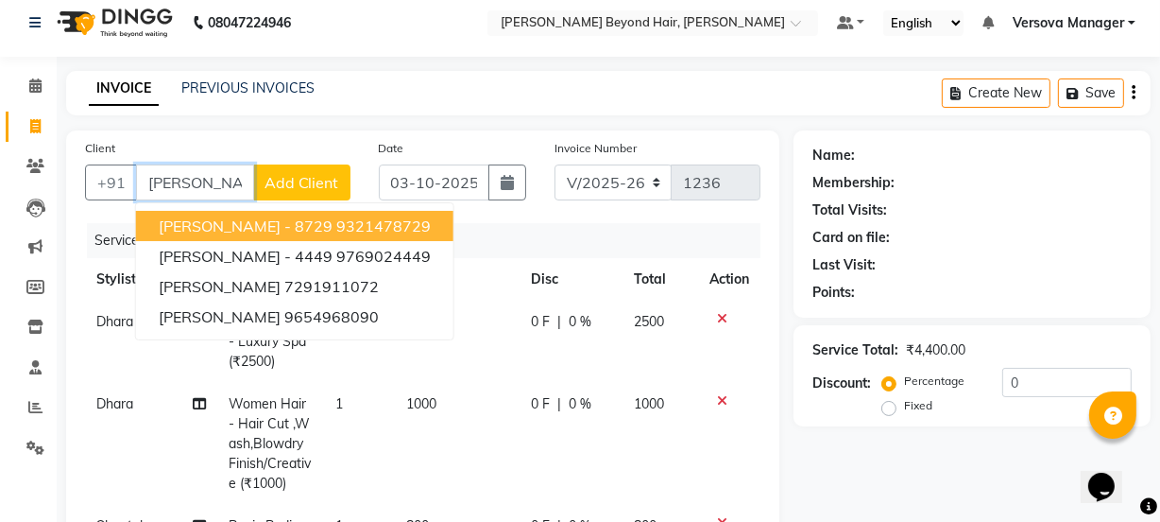
drag, startPoint x: 232, startPoint y: 186, endPoint x: 0, endPoint y: 180, distance: 231.6
click at [0, 180] on app-home "08047224946 Select Location × Kalista Beyond Hair, Andheri West Default Panel M…" at bounding box center [580, 493] width 1160 height 1009
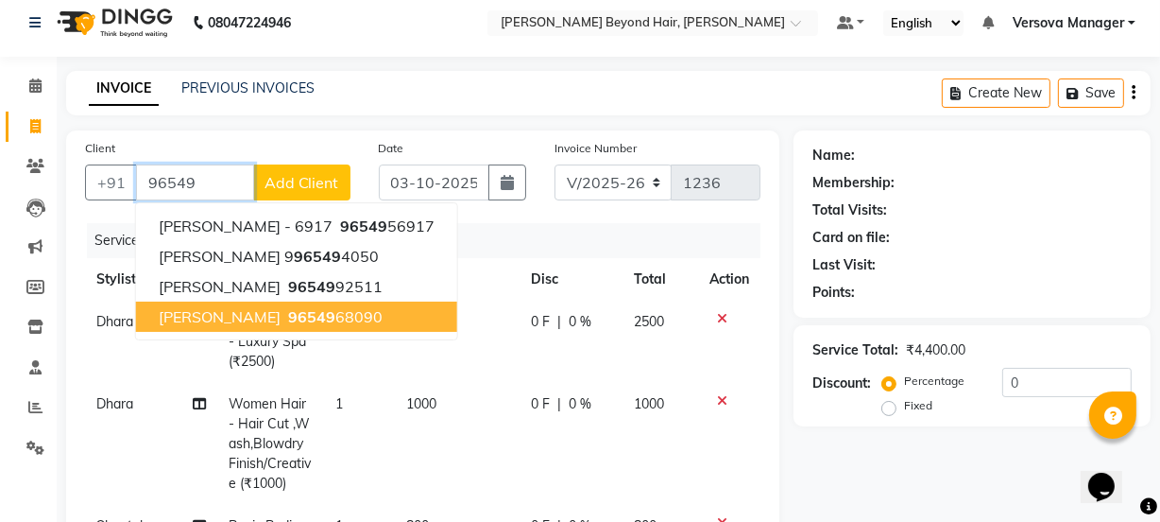
click at [284, 321] on ngb-highlight "96549 68090" at bounding box center [333, 316] width 98 height 19
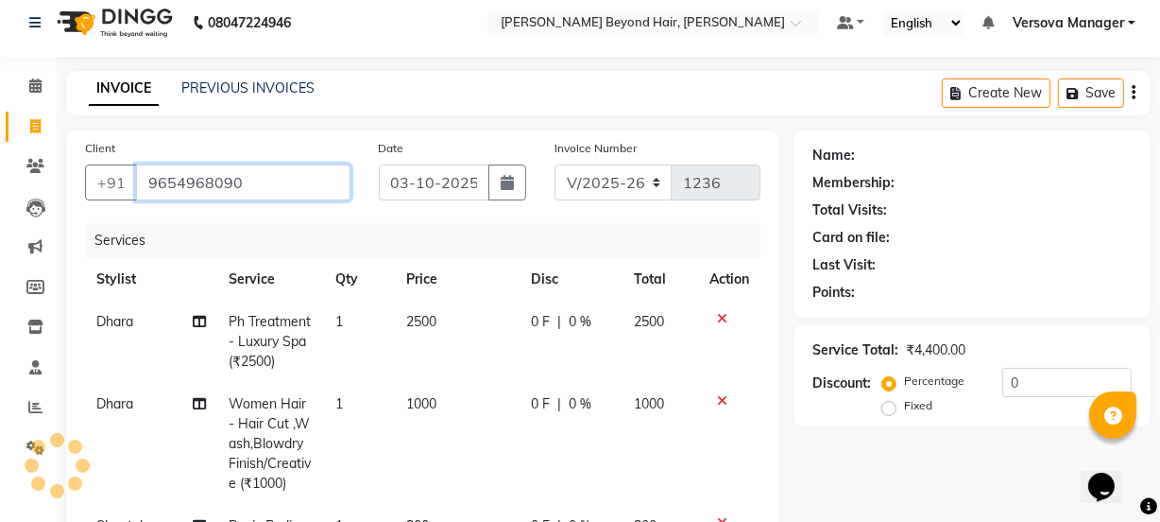
type input "9654968090"
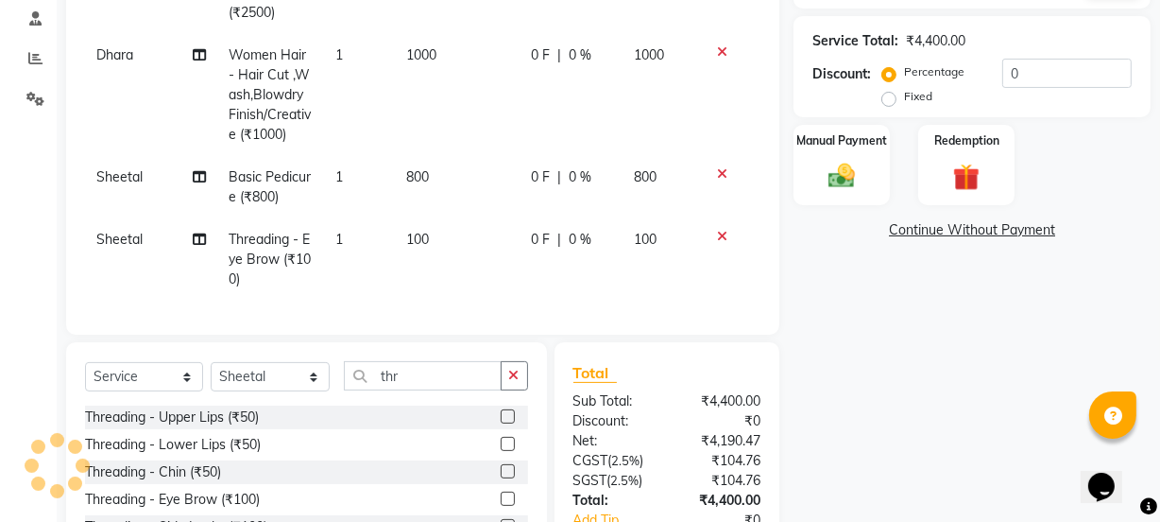
scroll to position [501, 0]
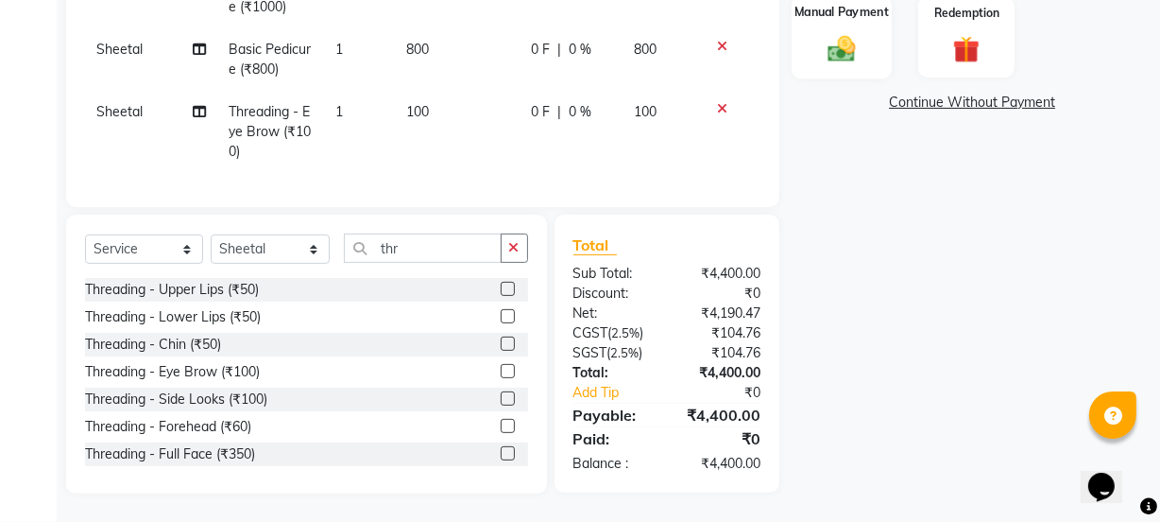
click at [851, 32] on img at bounding box center [841, 48] width 45 height 32
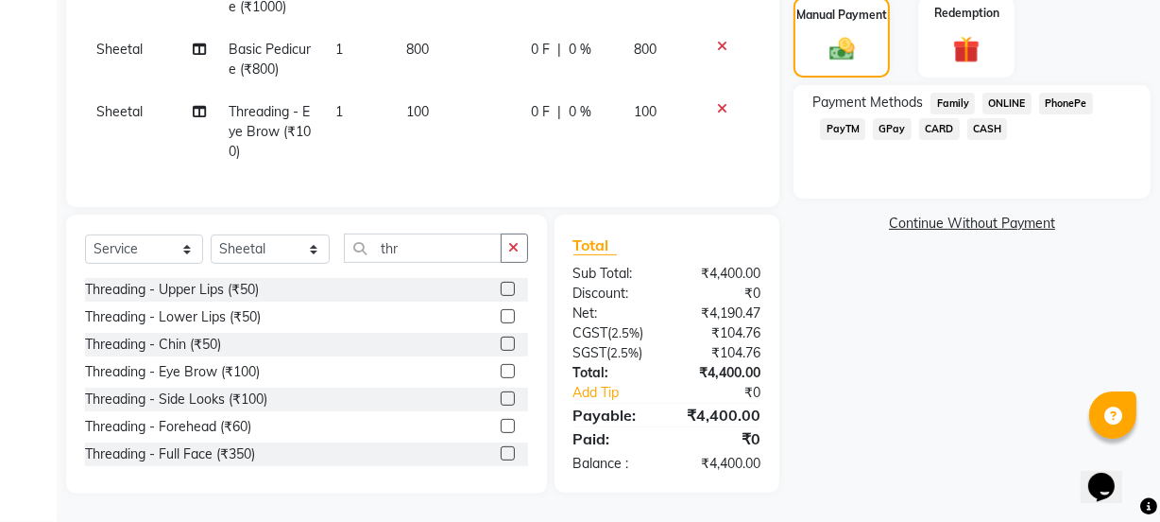
click at [899, 123] on span "GPay" at bounding box center [892, 129] width 39 height 22
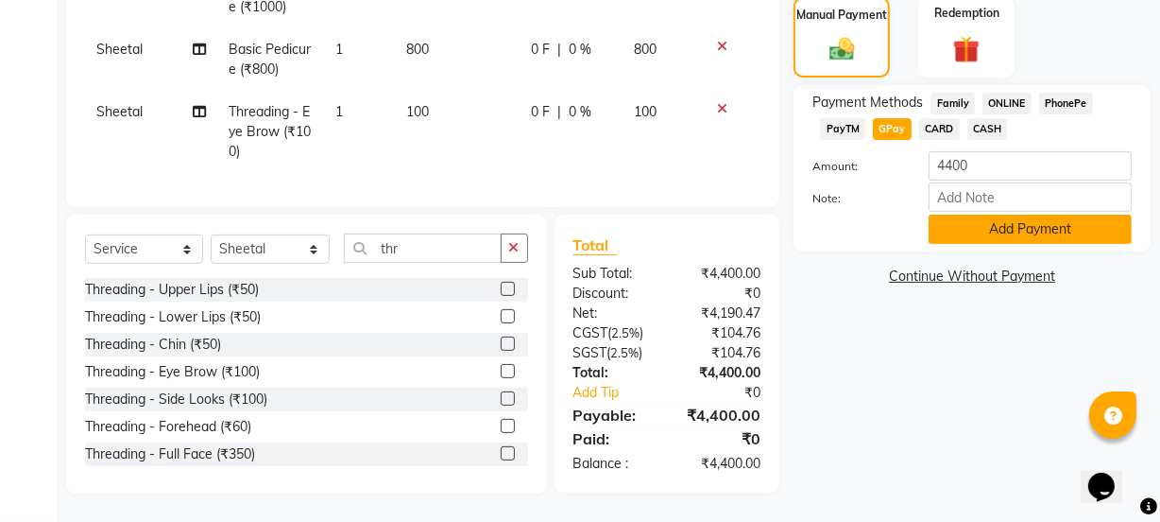
click at [1022, 215] on button "Add Payment" at bounding box center [1030, 229] width 203 height 29
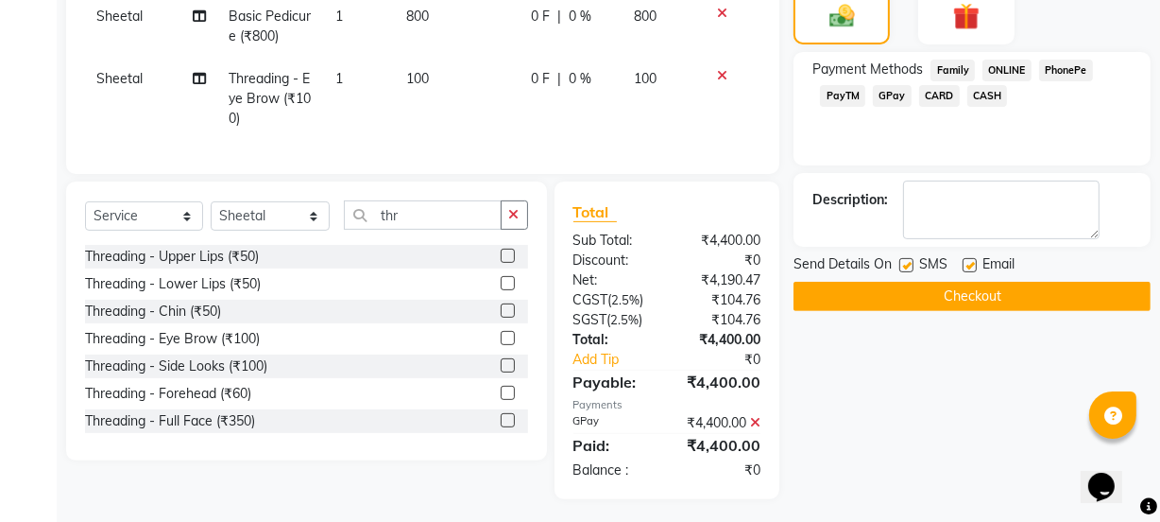
scroll to position [540, 0]
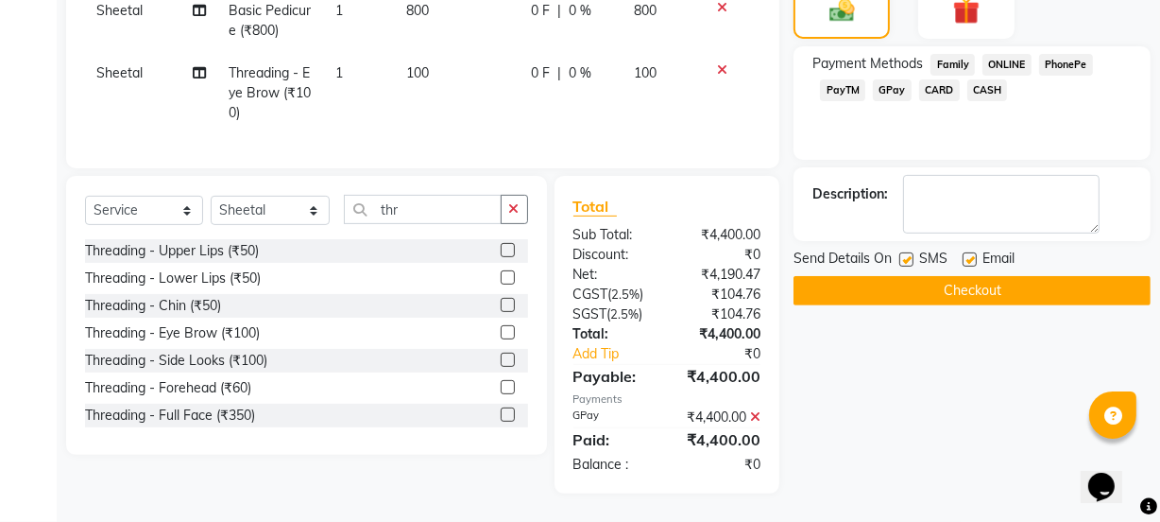
click at [906, 252] on label at bounding box center [907, 259] width 14 height 14
click at [906, 254] on input "checkbox" at bounding box center [906, 260] width 12 height 12
checkbox input "false"
click at [911, 276] on button "Checkout" at bounding box center [972, 290] width 357 height 29
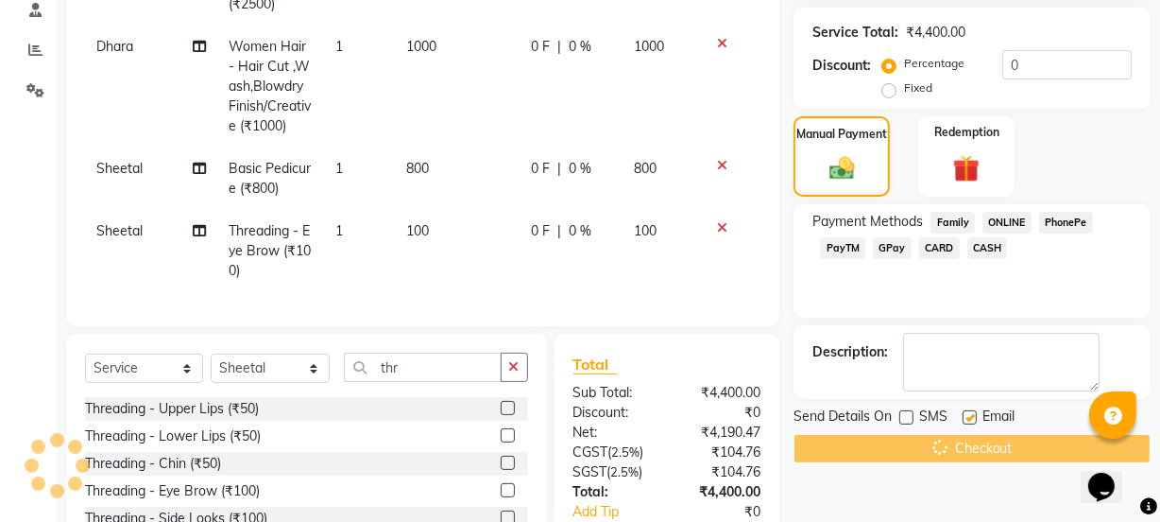
scroll to position [283, 0]
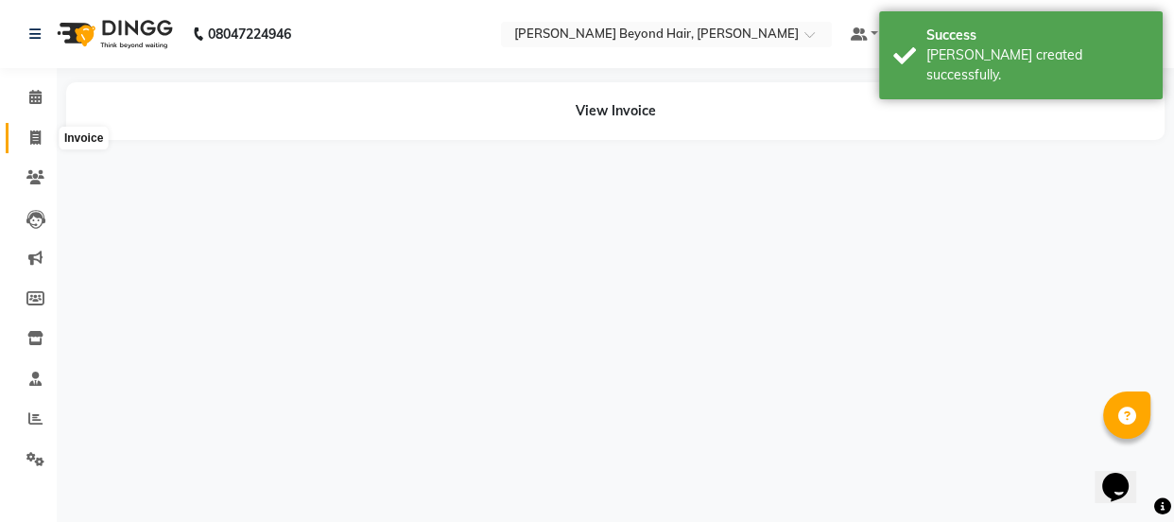
click at [38, 137] on icon at bounding box center [35, 137] width 10 height 14
select select "service"
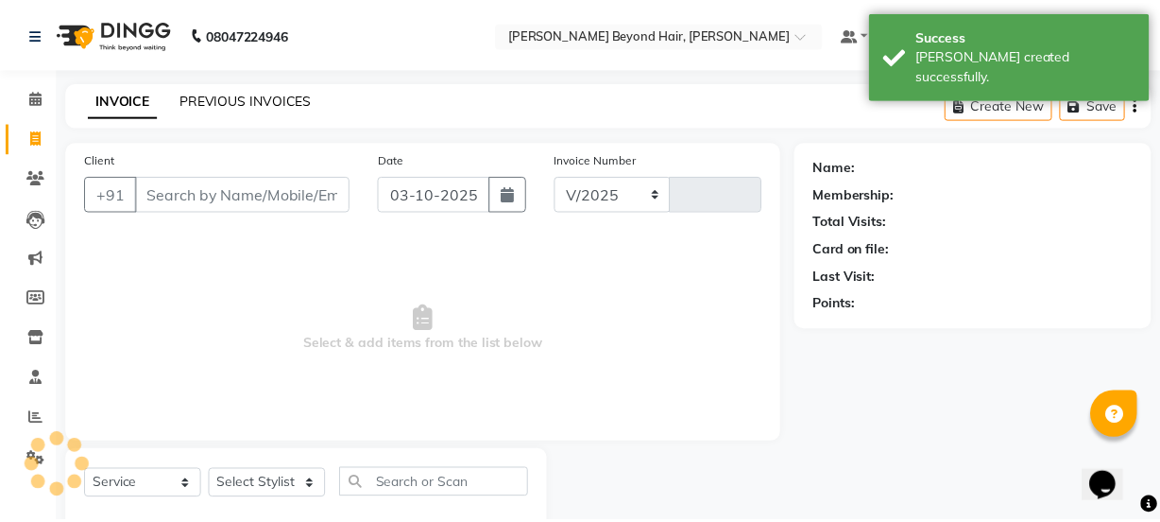
scroll to position [47, 0]
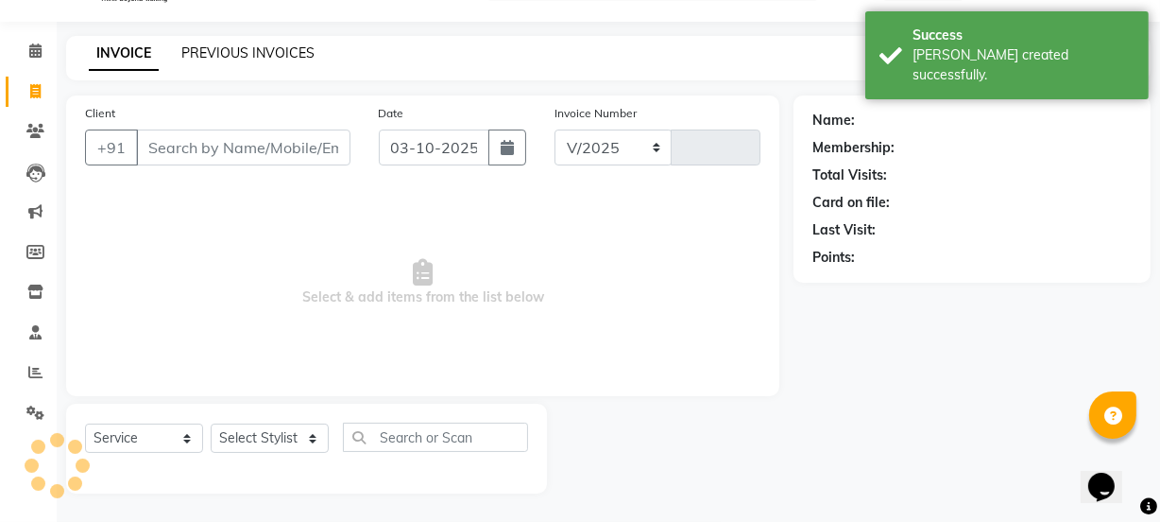
select select "6352"
type input "1237"
click at [253, 54] on link "PREVIOUS INVOICES" at bounding box center [247, 52] width 133 height 17
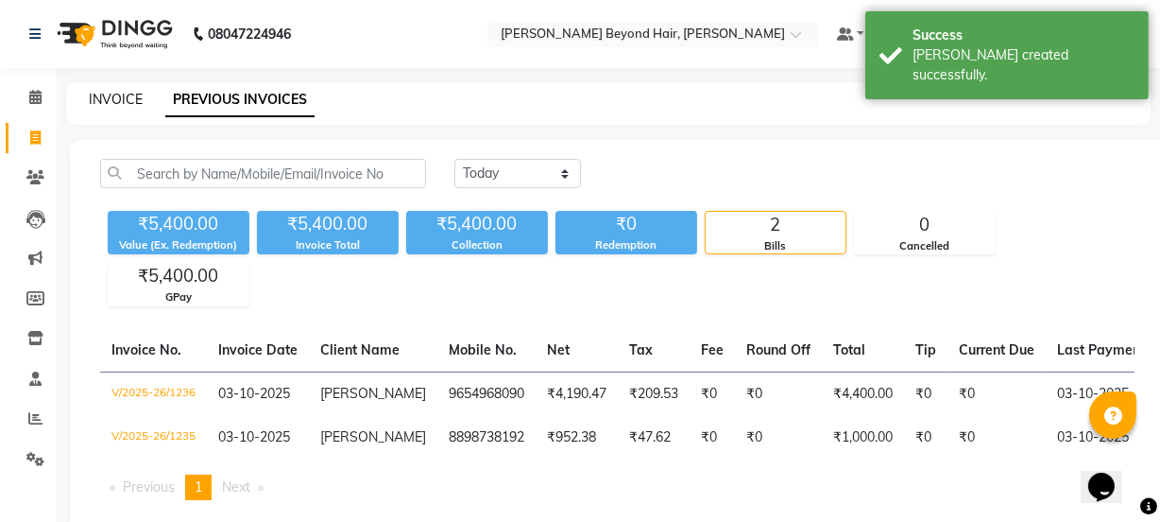
click at [111, 97] on link "INVOICE" at bounding box center [116, 99] width 54 height 17
select select "service"
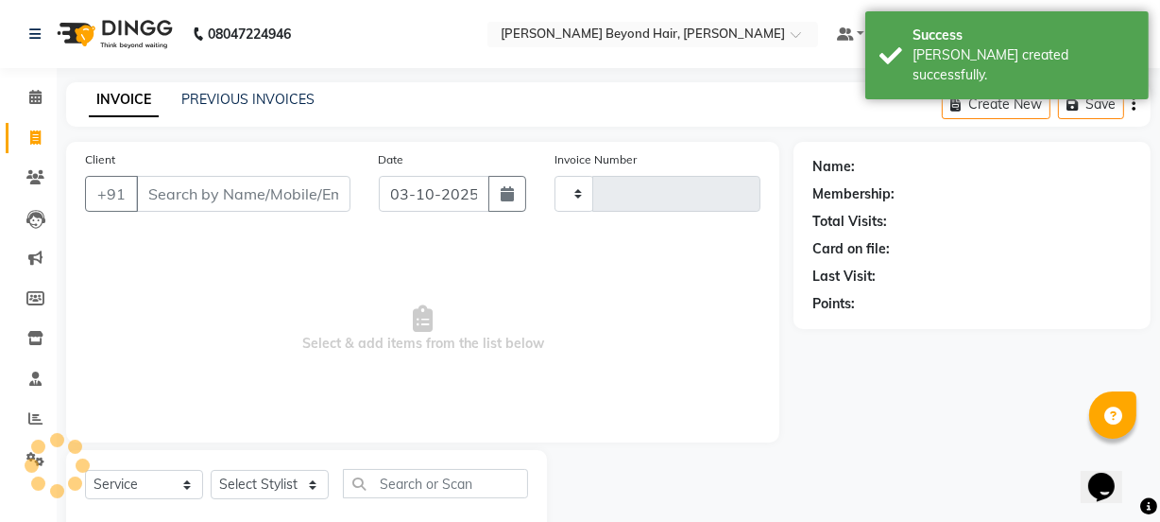
scroll to position [47, 0]
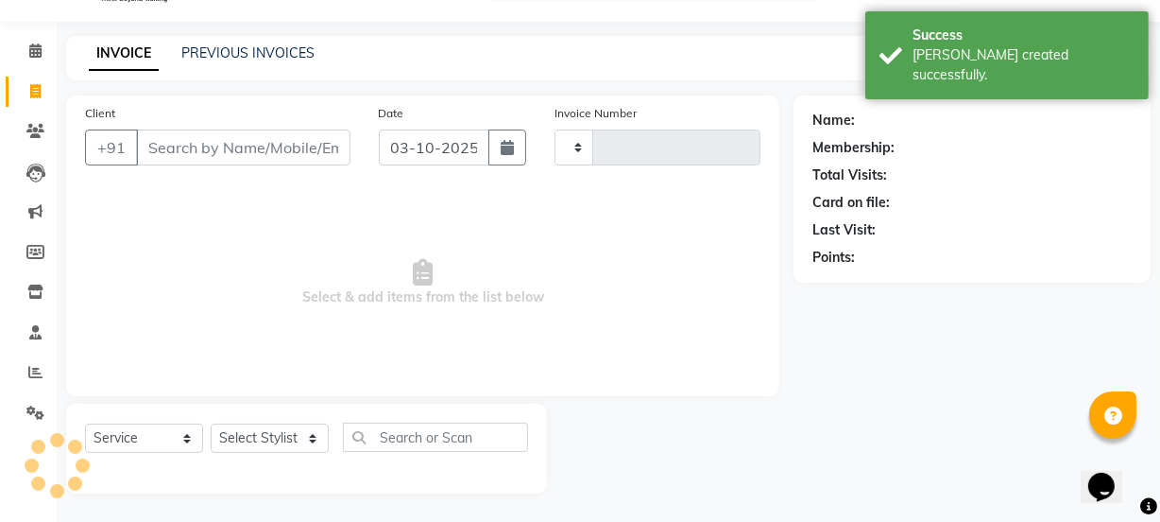
type input "1237"
click at [180, 159] on input "Client" at bounding box center [243, 147] width 215 height 36
select select "6352"
select select "48071"
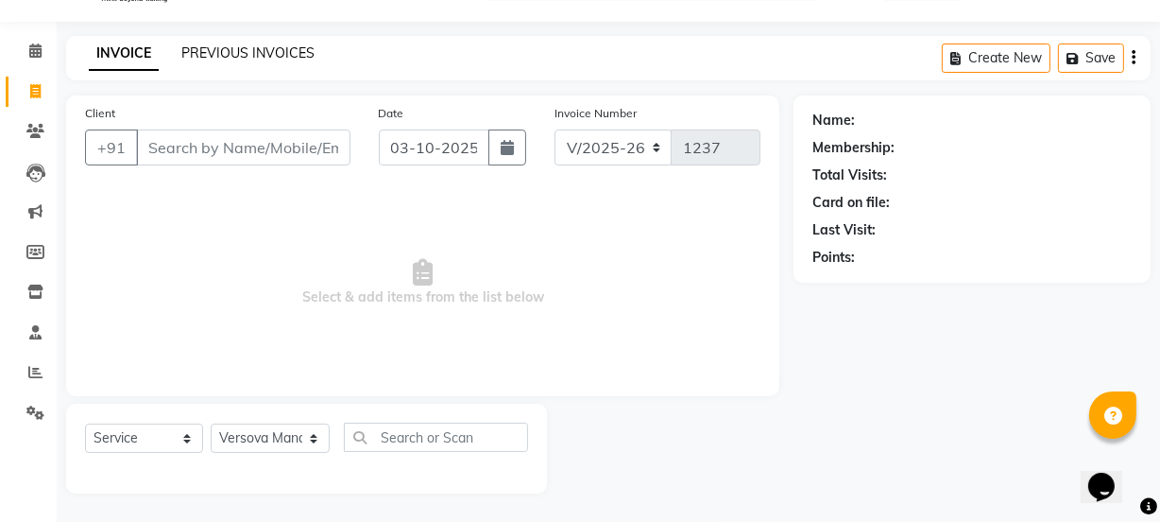
click at [211, 44] on link "PREVIOUS INVOICES" at bounding box center [247, 52] width 133 height 17
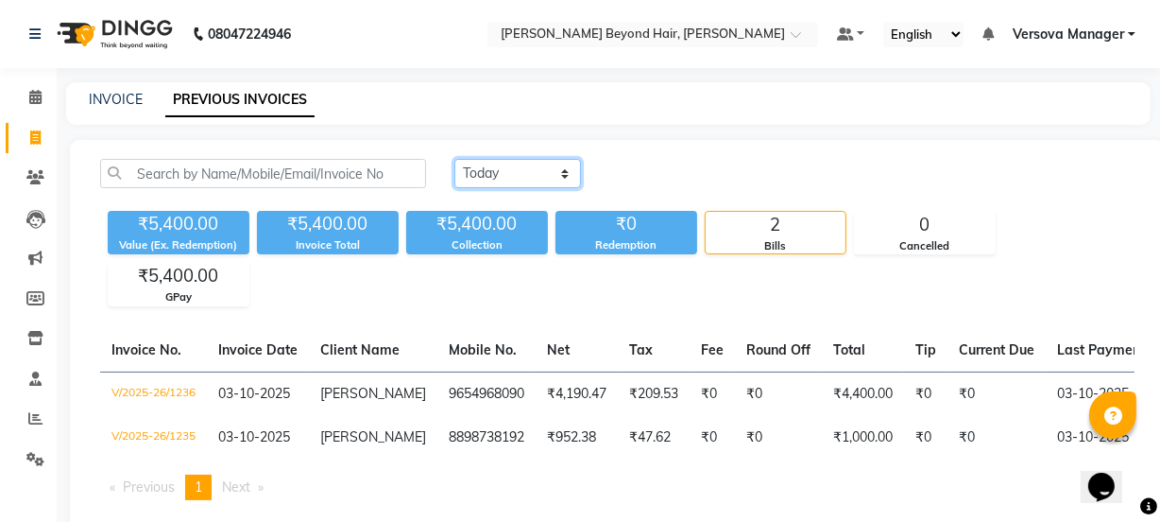
click at [495, 170] on select "Today Yesterday Custom Range" at bounding box center [518, 173] width 127 height 29
select select "range"
click at [455, 159] on select "Today Yesterday Custom Range" at bounding box center [518, 173] width 127 height 29
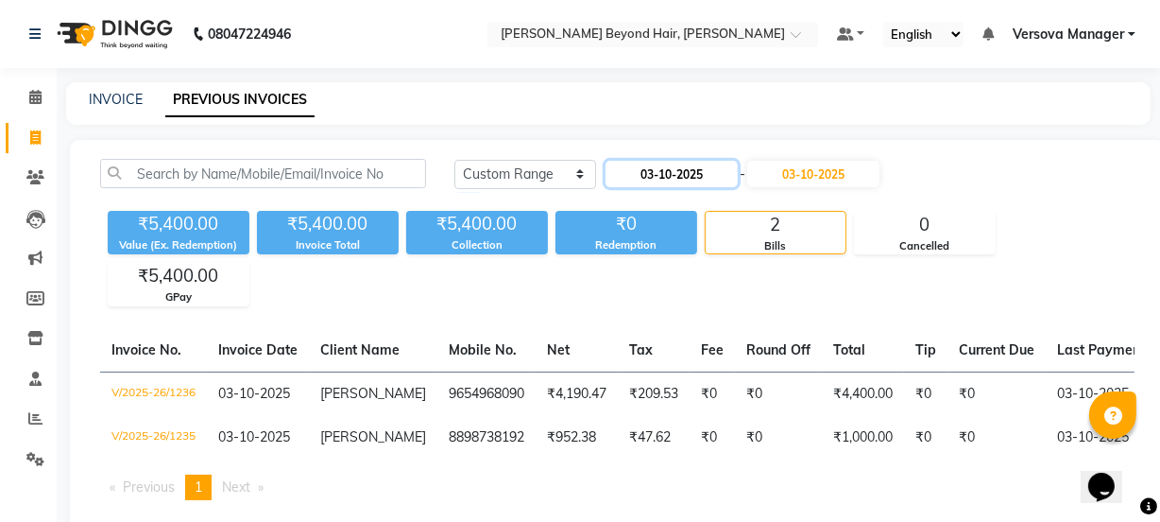
click at [640, 171] on input "03-10-2025" at bounding box center [672, 174] width 132 height 26
select select "10"
select select "2025"
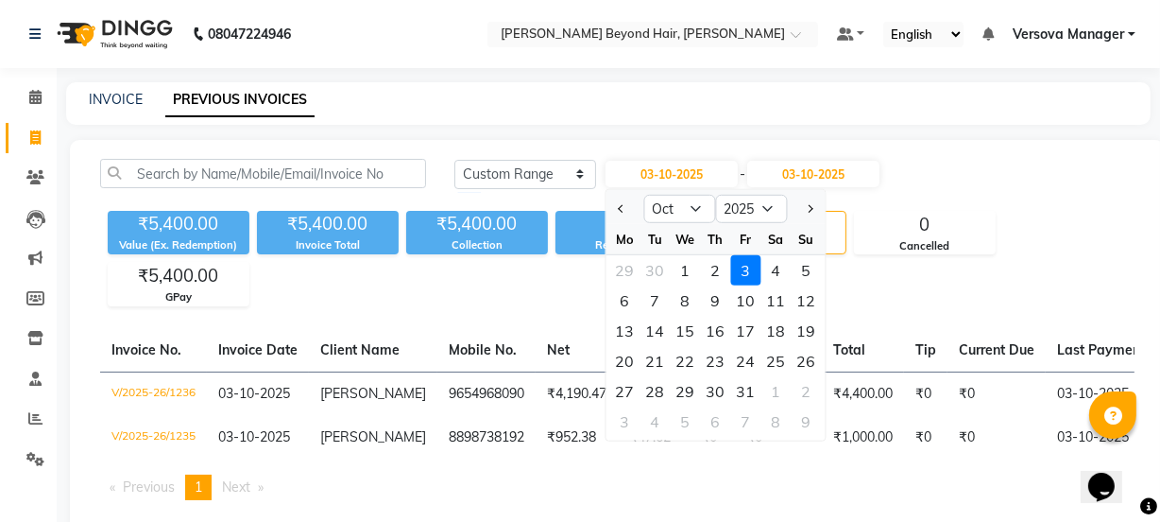
click at [608, 199] on div at bounding box center [626, 209] width 38 height 30
click at [618, 205] on button "Previous month" at bounding box center [622, 209] width 16 height 30
select select "9"
click at [629, 355] on div "22" at bounding box center [625, 361] width 30 height 30
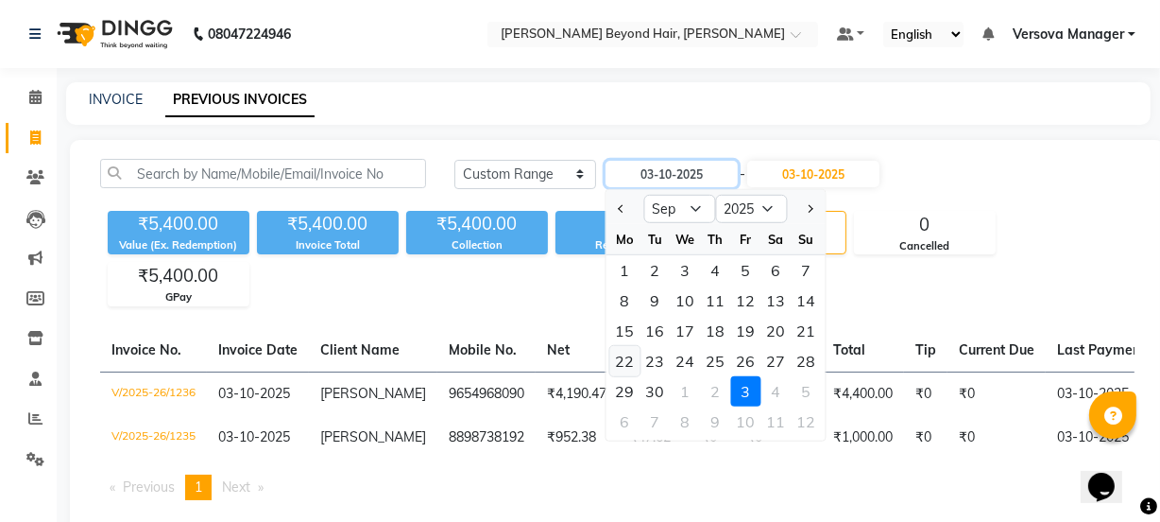
type input "22-09-2025"
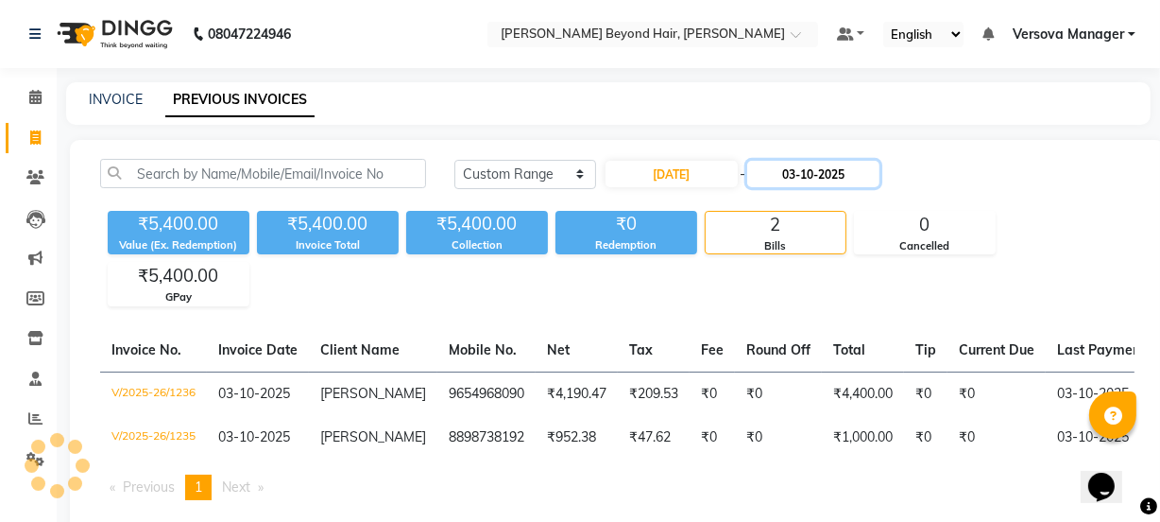
click at [808, 180] on input "03-10-2025" at bounding box center [813, 174] width 132 height 26
select select "10"
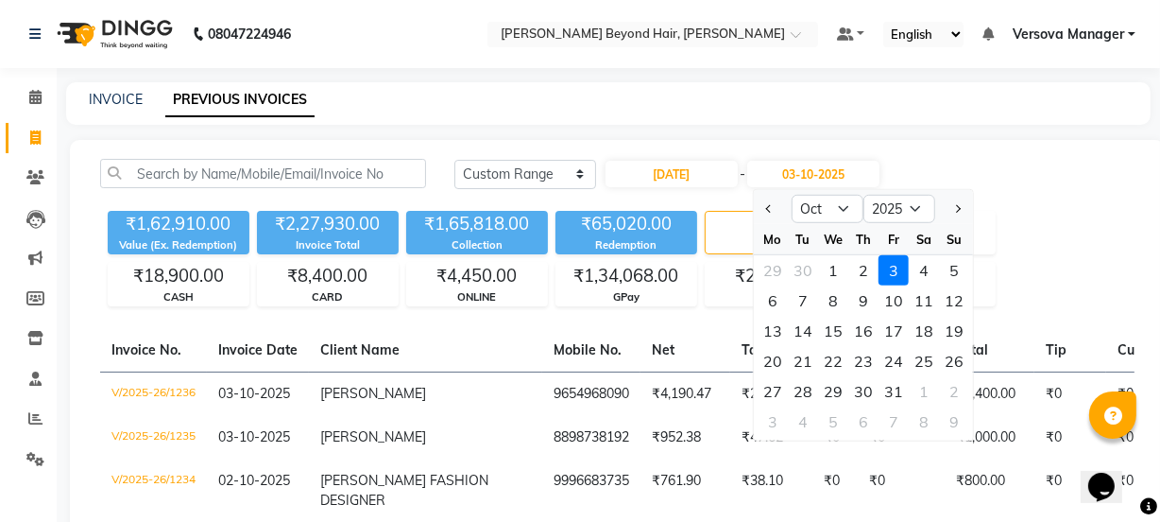
click at [633, 109] on div "INVOICE PREVIOUS INVOICES" at bounding box center [597, 100] width 1062 height 20
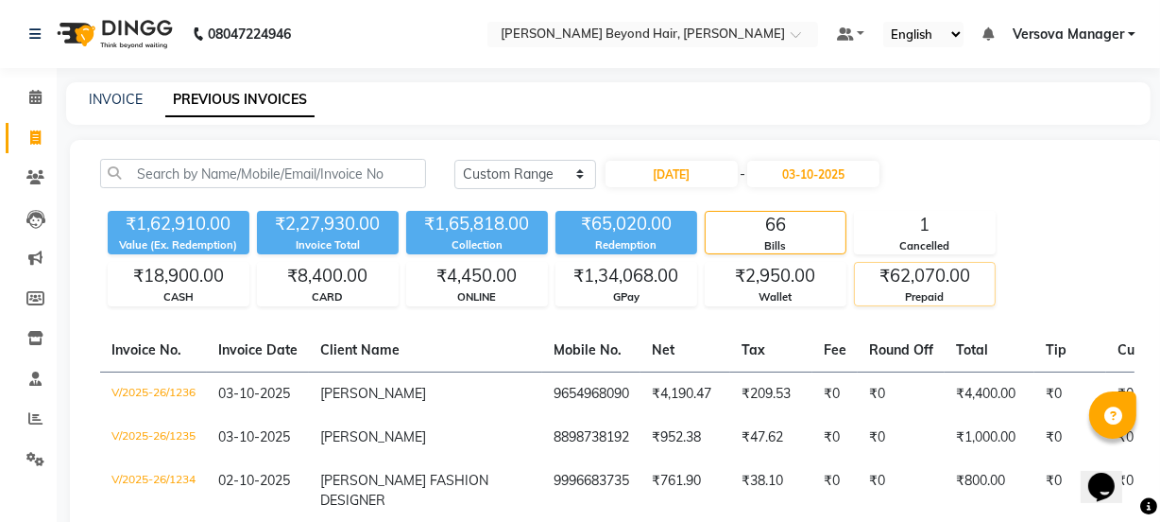
click at [902, 282] on div "₹62,070.00" at bounding box center [925, 276] width 140 height 26
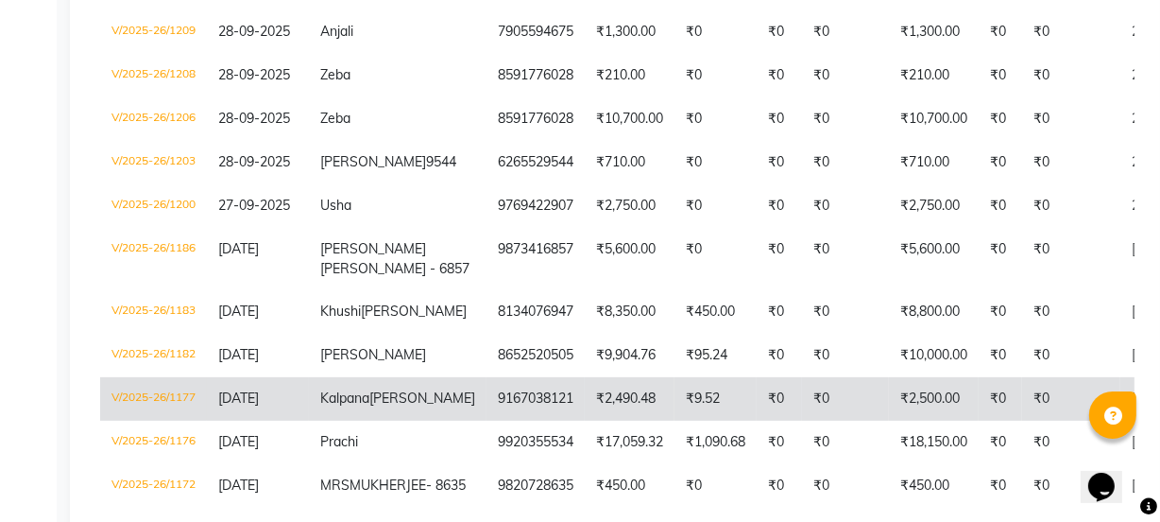
scroll to position [506, 0]
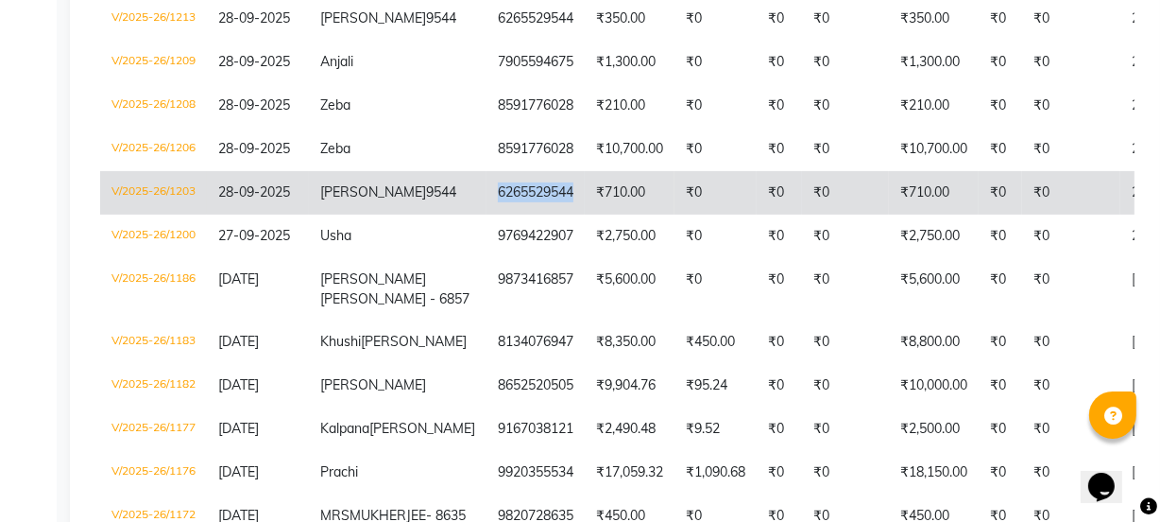
copy td "6265529544"
drag, startPoint x: 449, startPoint y: 186, endPoint x: 528, endPoint y: 183, distance: 79.4
click at [528, 183] on td "6265529544" at bounding box center [536, 192] width 98 height 43
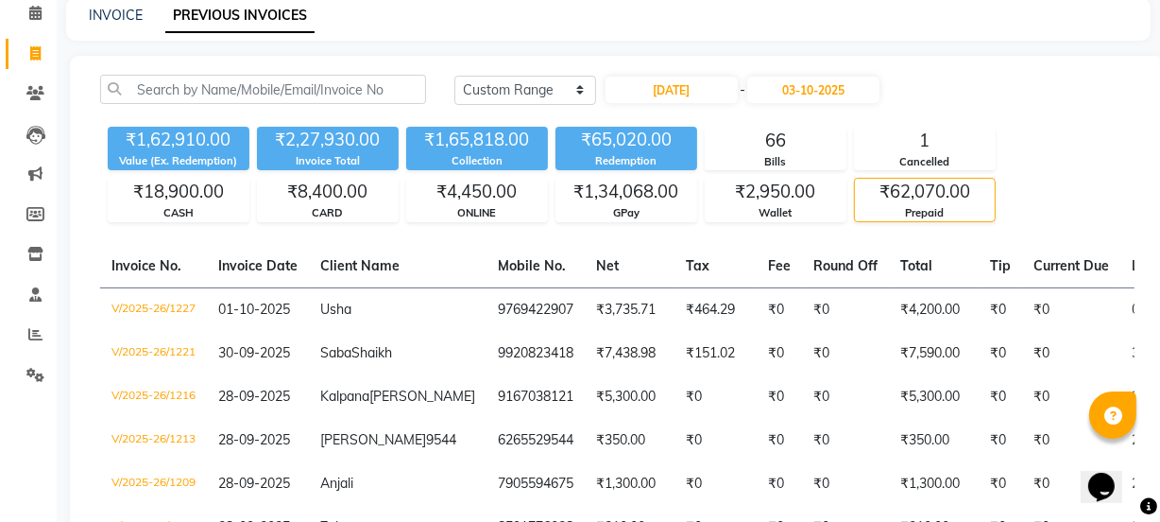
scroll to position [0, 0]
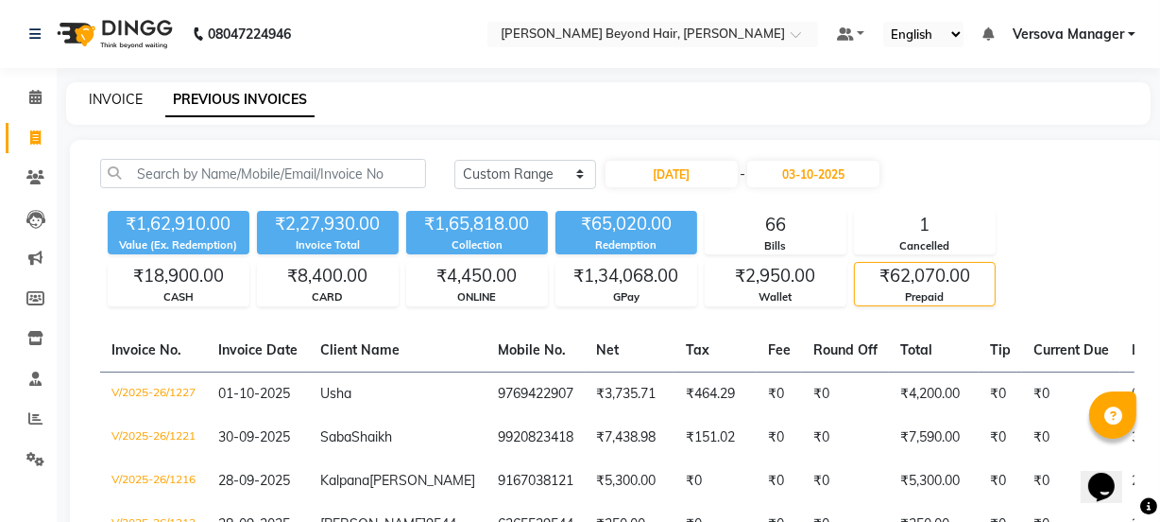
click at [119, 94] on link "INVOICE" at bounding box center [116, 99] width 54 height 17
select select "service"
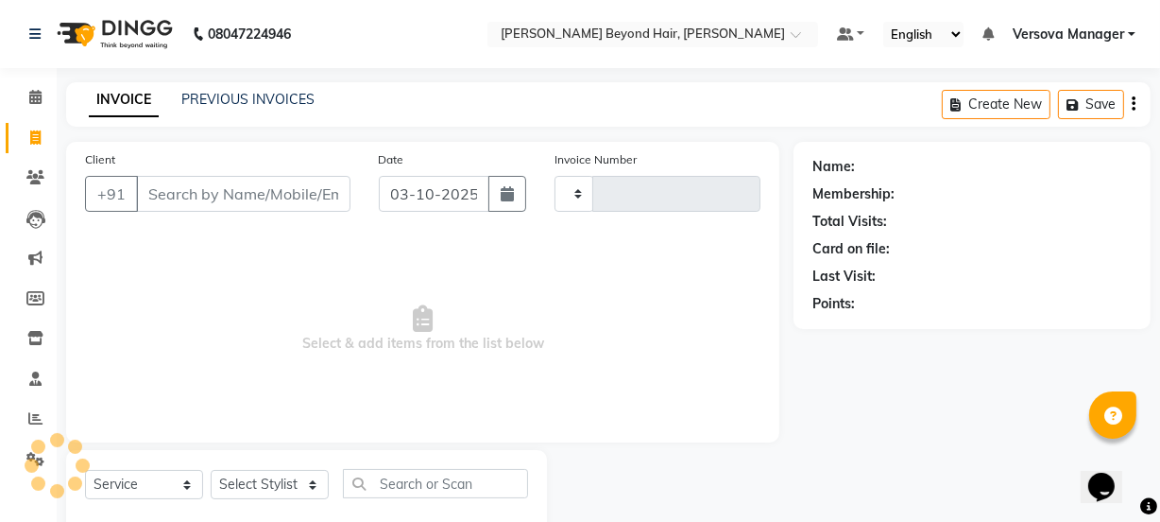
scroll to position [47, 0]
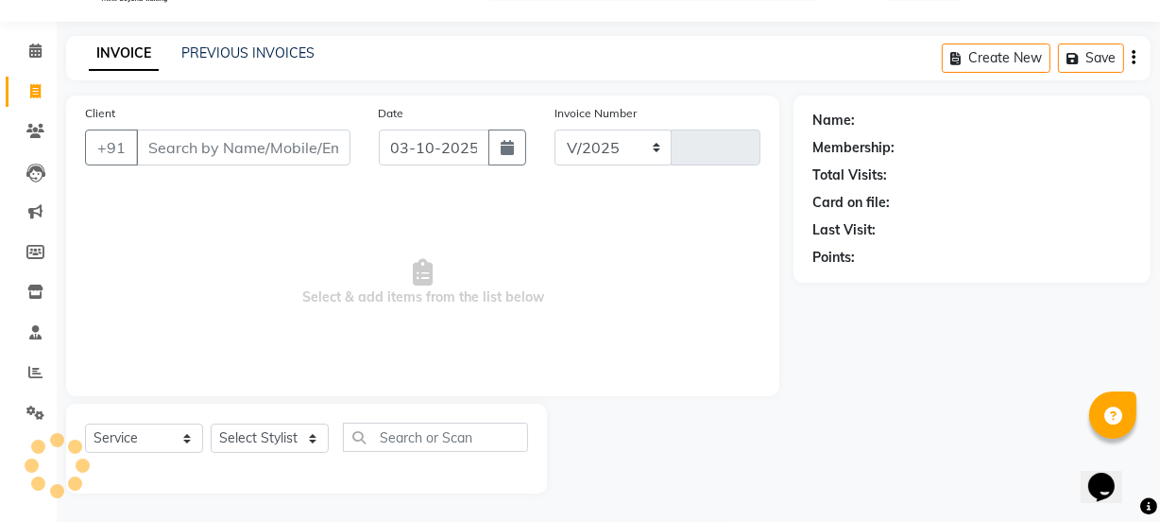
click at [189, 147] on input "Client" at bounding box center [243, 147] width 215 height 36
select select "6352"
type input "1237"
click at [222, 161] on input "6265529544" at bounding box center [243, 147] width 215 height 36
click at [222, 144] on input "62655295626552954444" at bounding box center [243, 147] width 215 height 36
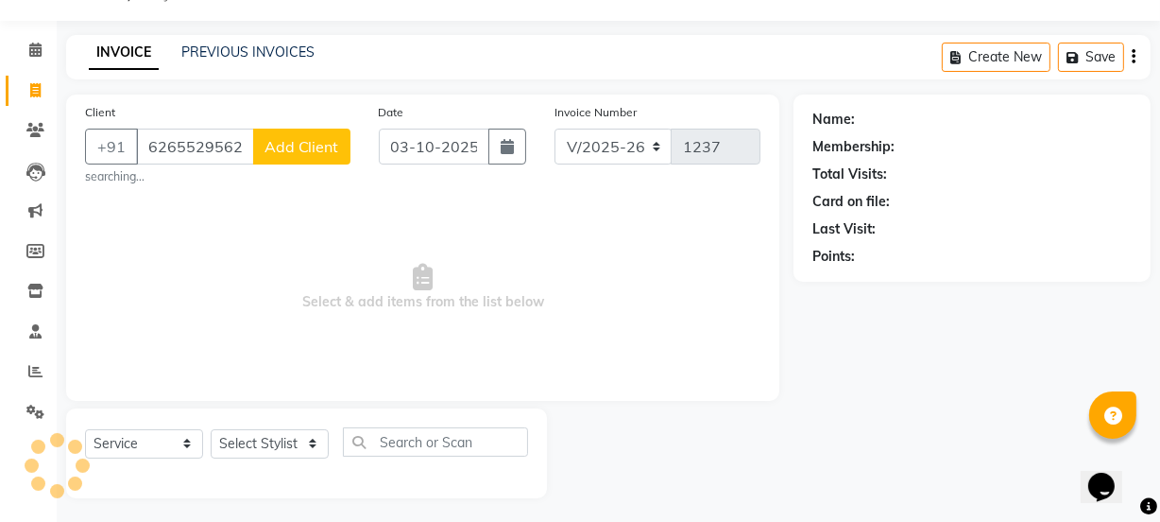
type input "62655295626552954444"
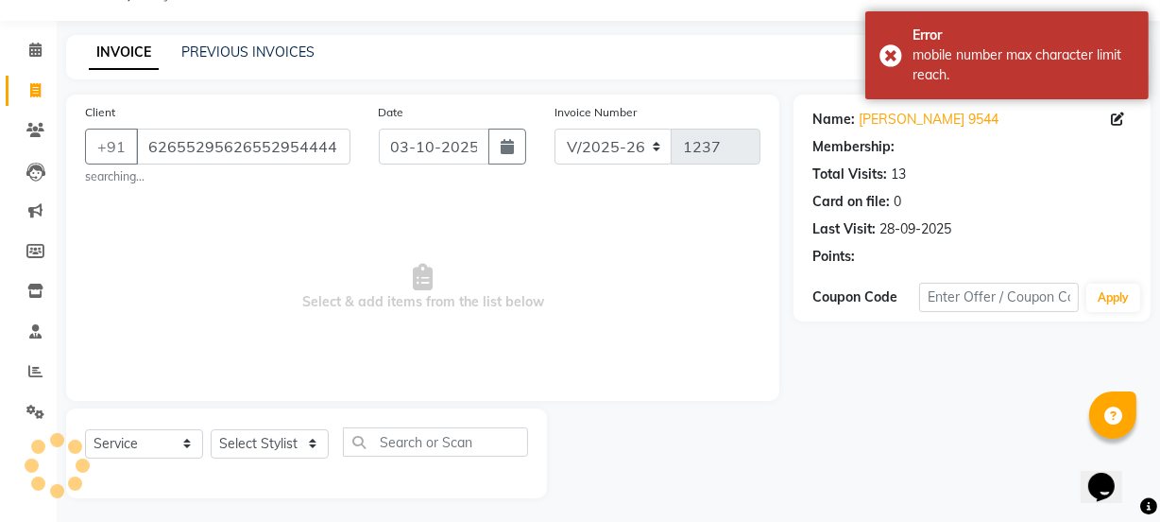
select select "48071"
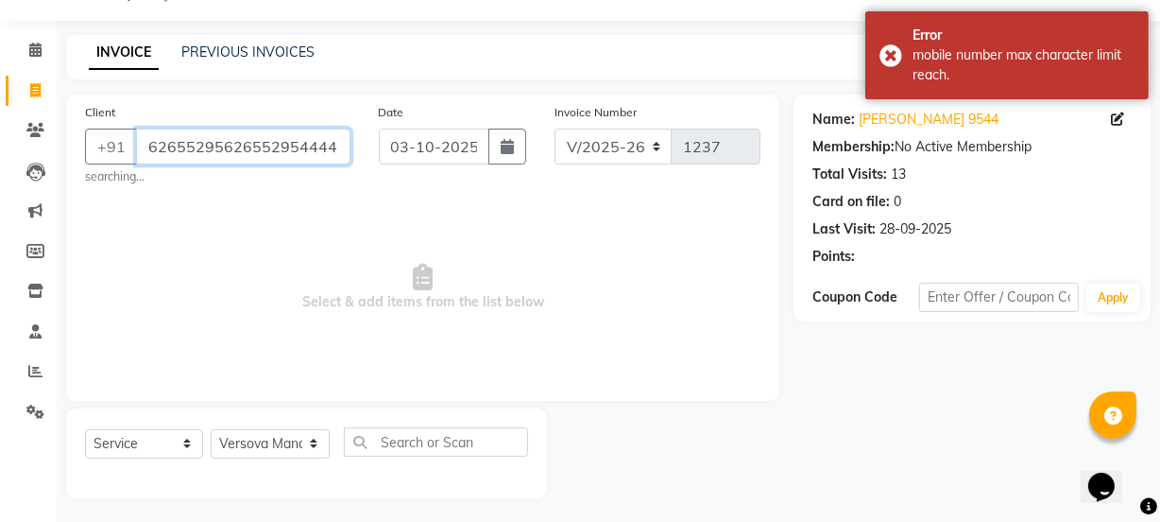
drag, startPoint x: 333, startPoint y: 151, endPoint x: 60, endPoint y: 151, distance: 272.2
click at [60, 151] on div "Client +91 62655295626552954444 searching... Date 03-10-2025 Invoice Number V/2…" at bounding box center [423, 296] width 742 height 404
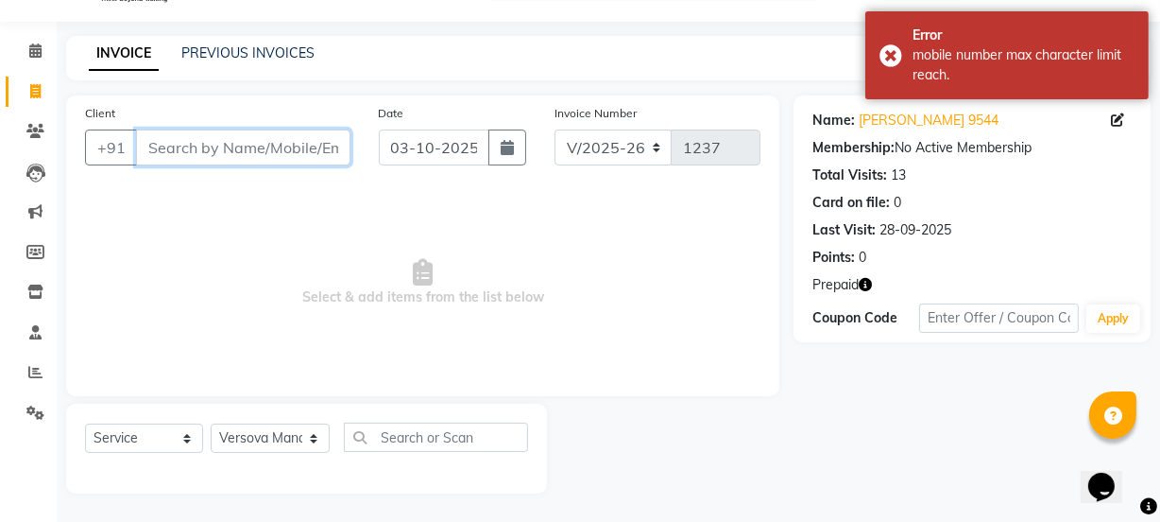
paste input "6265529544"
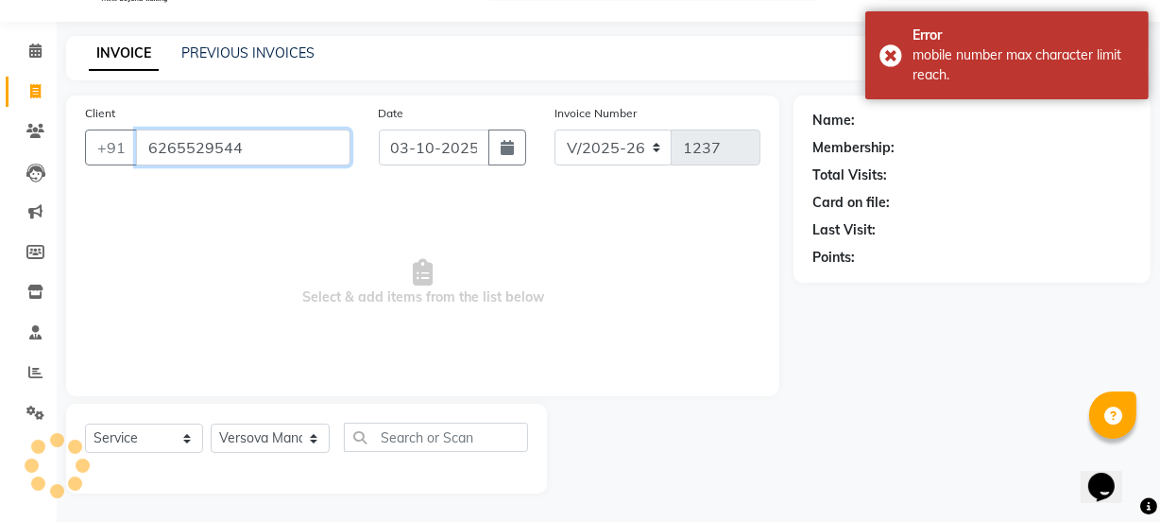
type input "6265529544"
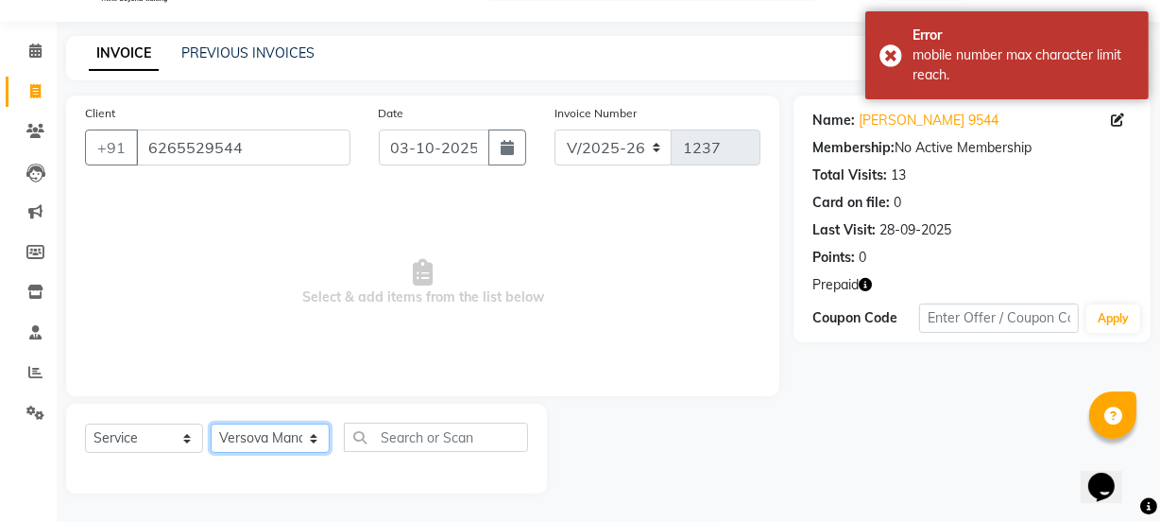
click at [276, 432] on select "Select Stylist ADMIN Avesh Dhara DHRUV DIKSHU SHARMA dipika Fatima MUSKAN VAISH…" at bounding box center [270, 437] width 119 height 29
select select "47583"
click at [211, 423] on select "Select Stylist ADMIN Avesh Dhara DHRUV DIKSHU SHARMA dipika Fatima MUSKAN VAISH…" at bounding box center [270, 437] width 119 height 29
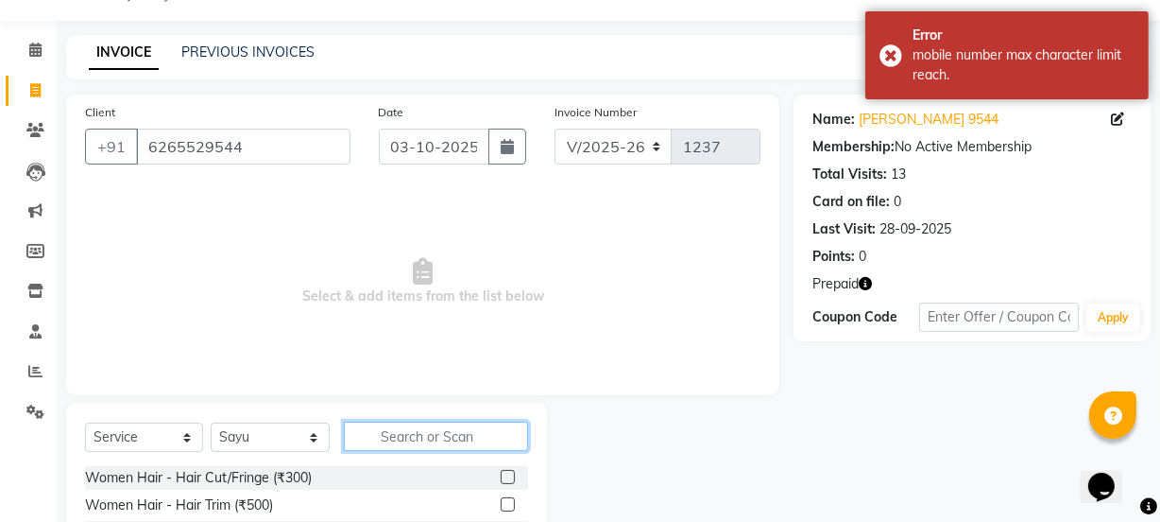
click at [426, 436] on input "text" at bounding box center [435, 435] width 183 height 29
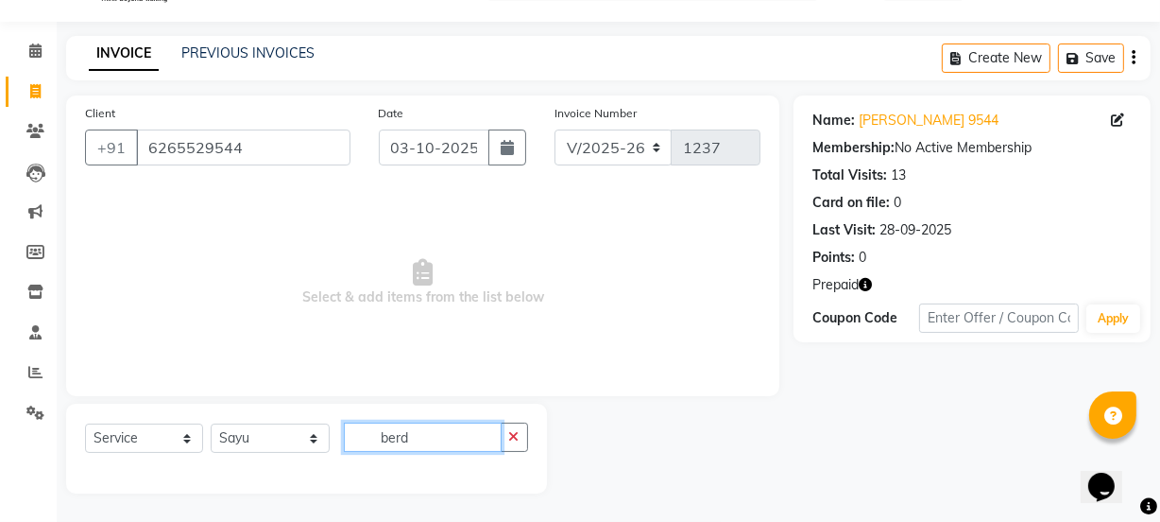
drag, startPoint x: 462, startPoint y: 434, endPoint x: 231, endPoint y: 437, distance: 231.5
click at [243, 443] on div "Select Service Product Membership Package Voucher Prepaid Gift Card Select Styl…" at bounding box center [306, 444] width 443 height 44
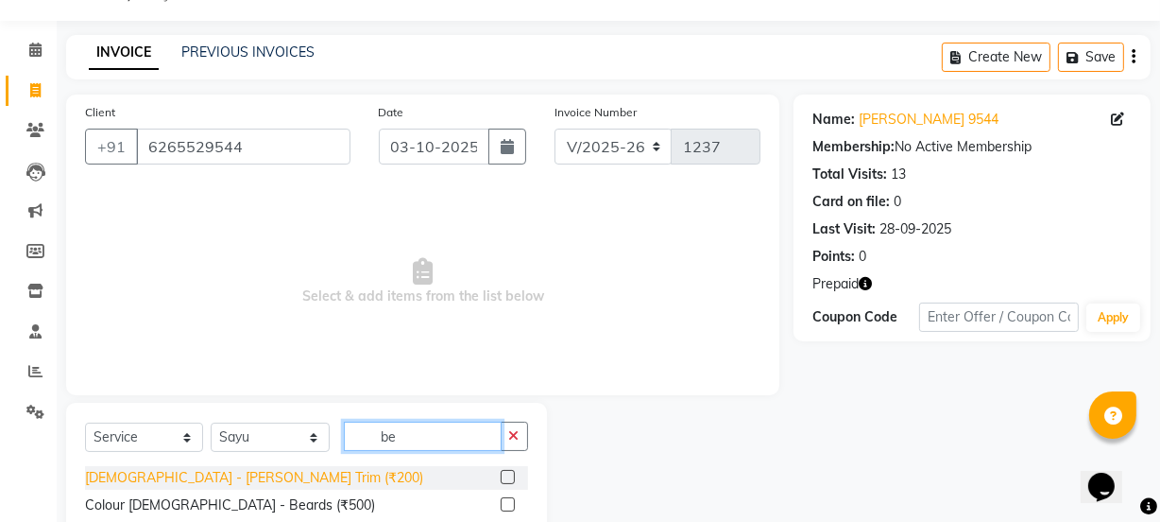
type input "be"
click at [216, 472] on div "Male - Beard Trim (₹200)" at bounding box center [254, 478] width 338 height 20
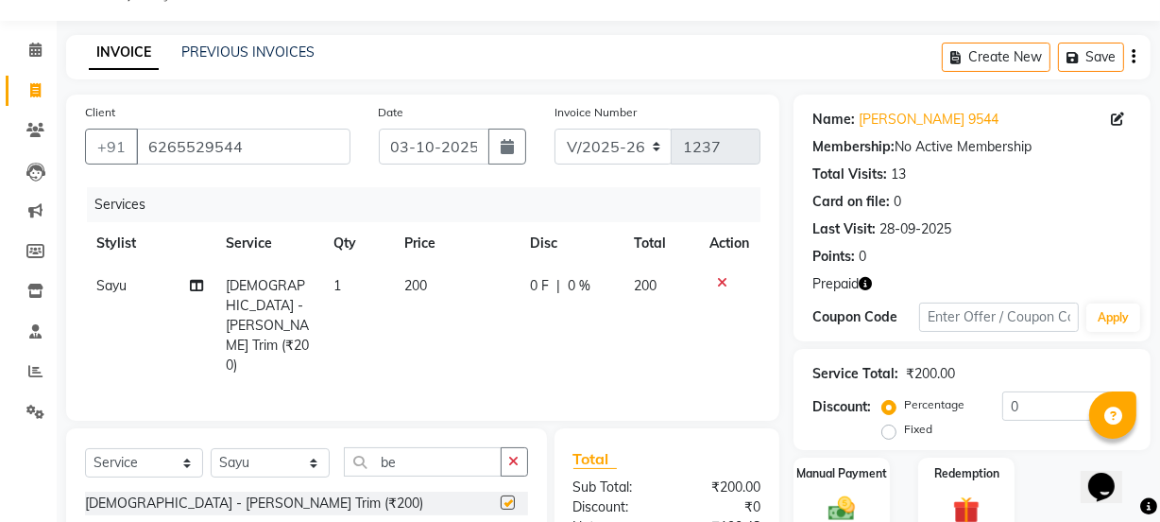
checkbox input "false"
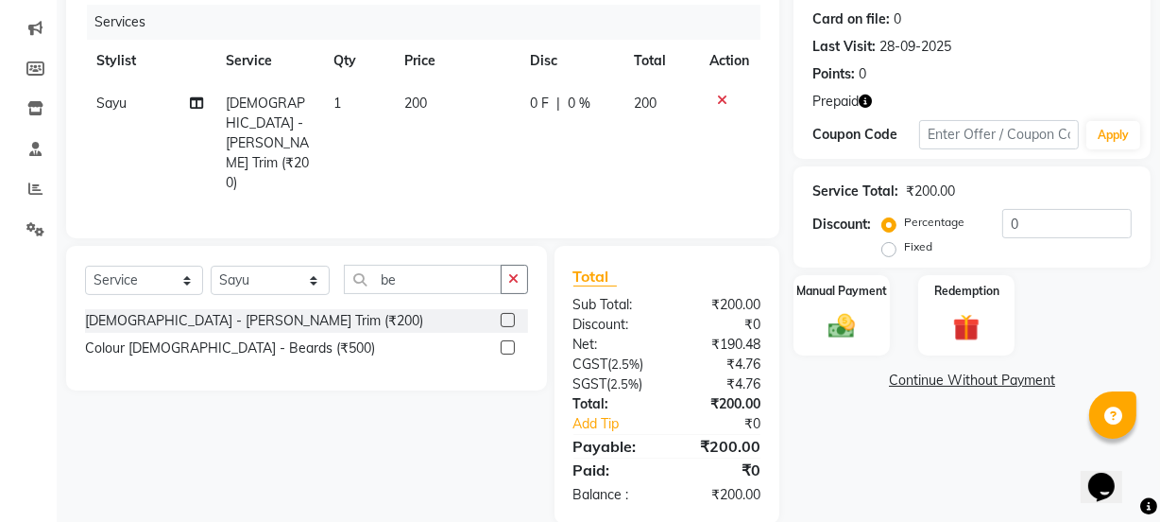
scroll to position [235, 0]
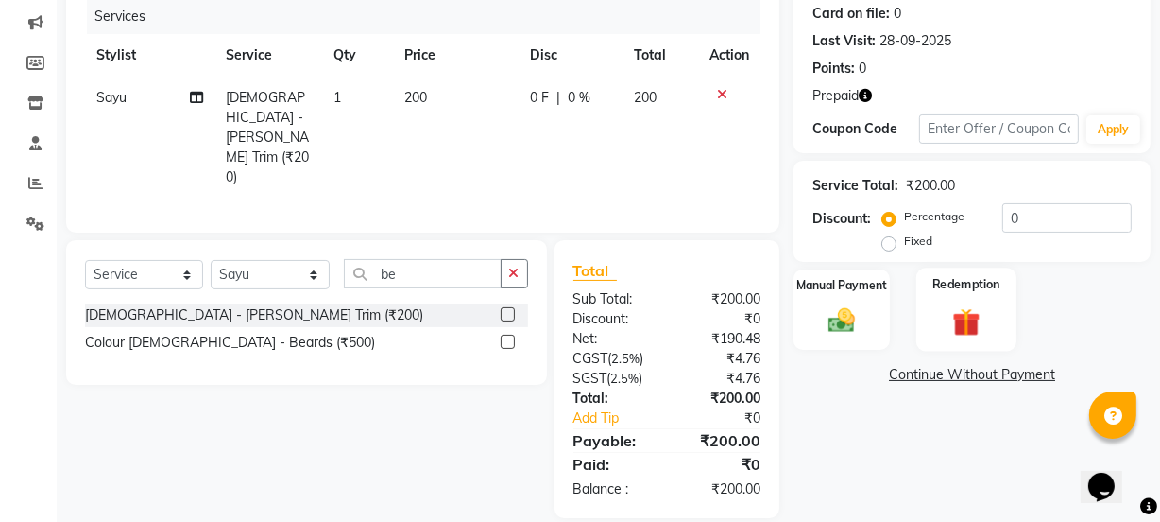
click at [970, 318] on img at bounding box center [966, 321] width 45 height 35
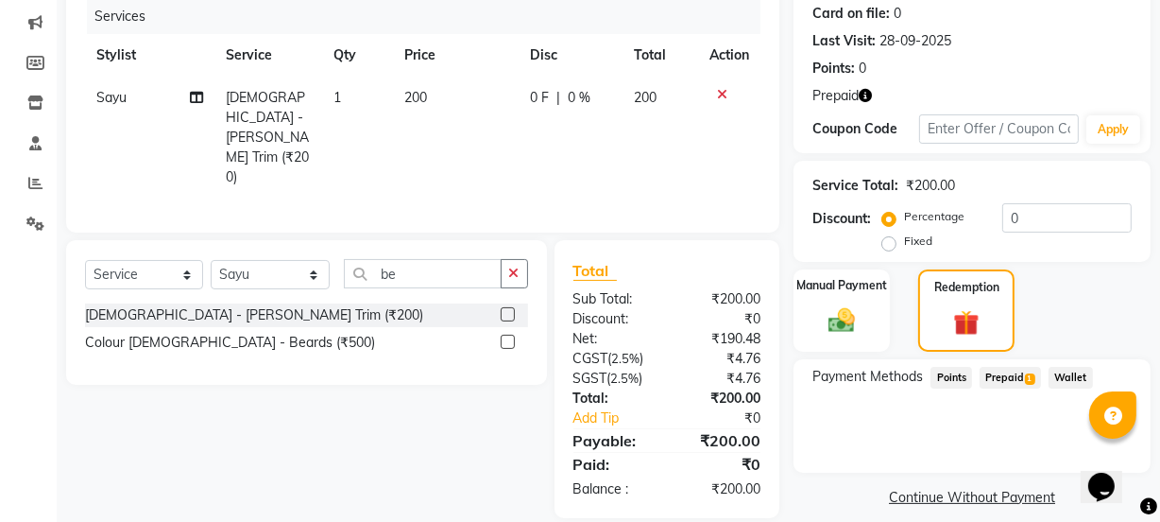
click at [1022, 381] on span "Prepaid 1" at bounding box center [1010, 378] width 61 height 22
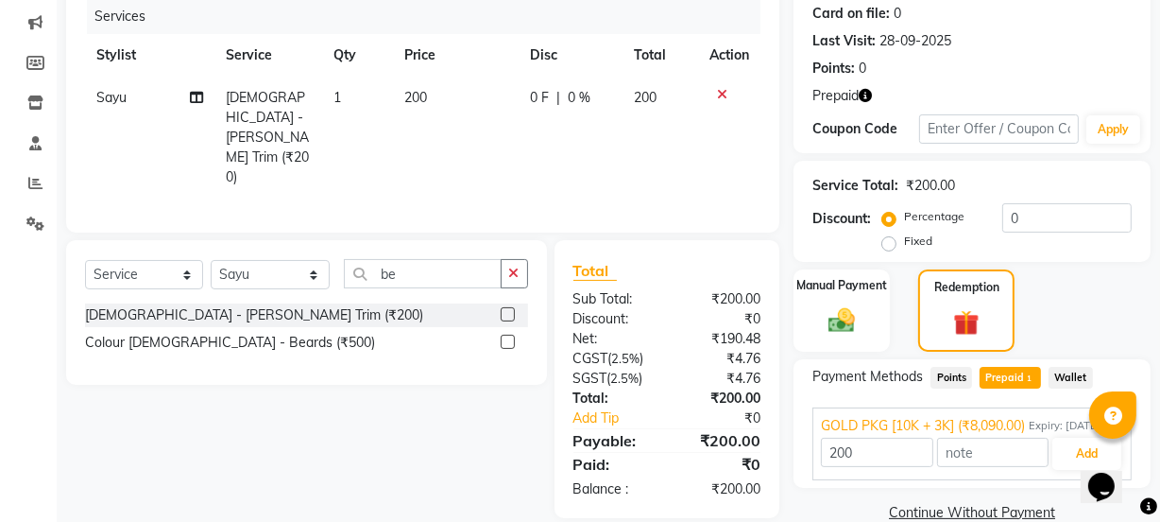
scroll to position [287, 0]
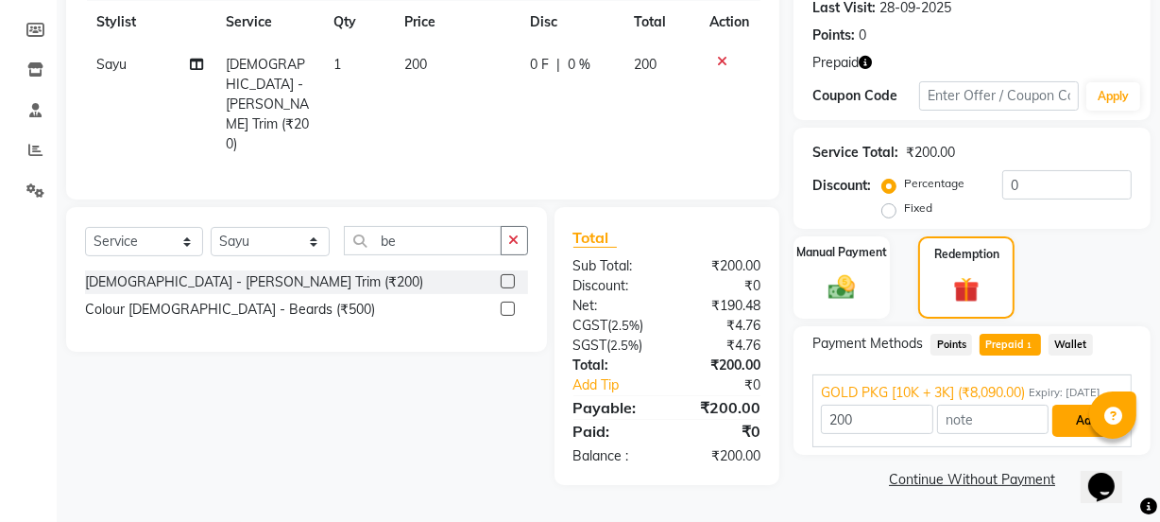
click at [1076, 416] on button "Add" at bounding box center [1087, 420] width 69 height 32
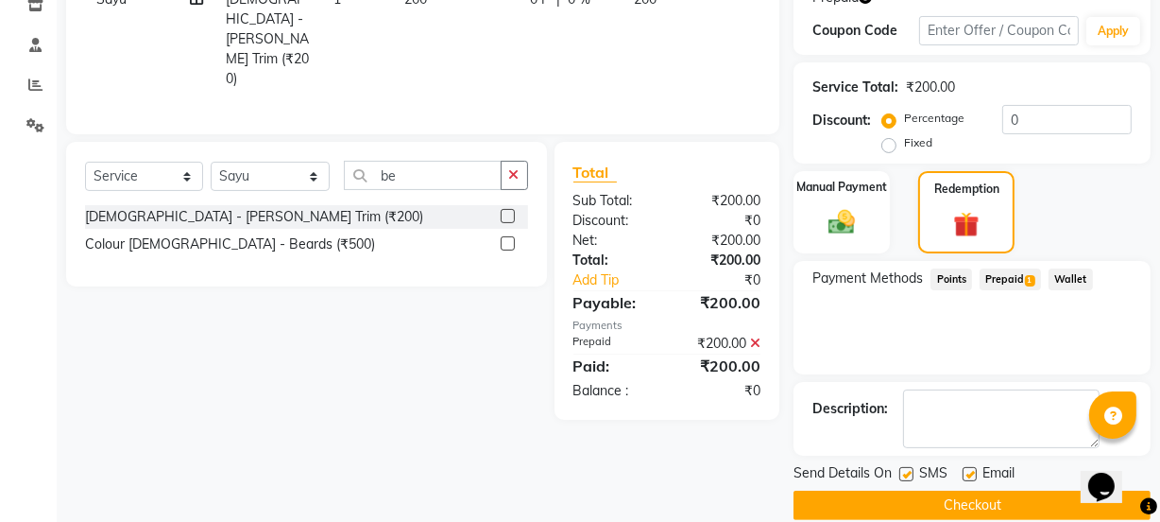
scroll to position [359, 0]
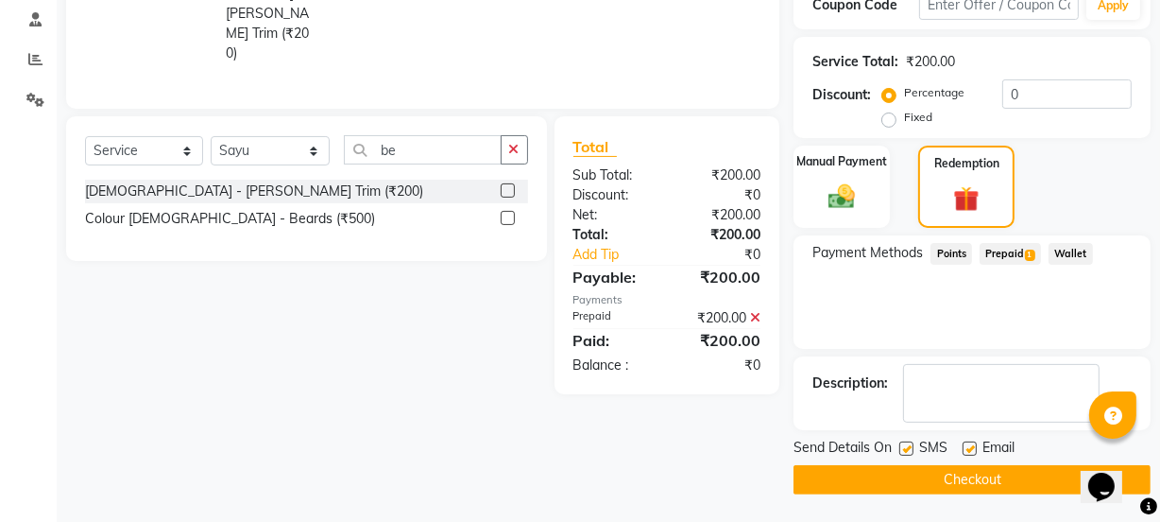
click at [902, 481] on button "Checkout" at bounding box center [972, 479] width 357 height 29
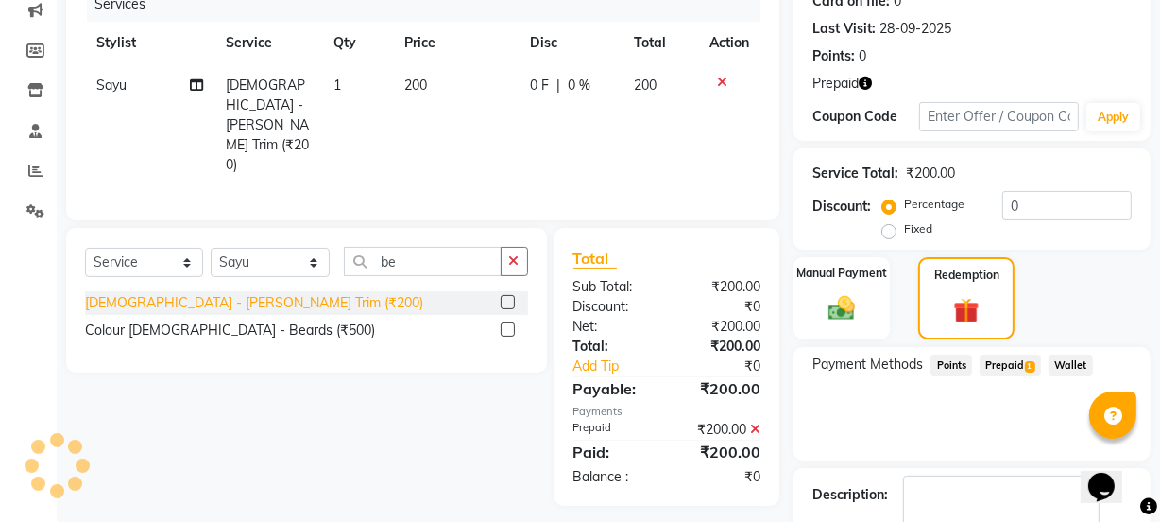
scroll to position [187, 0]
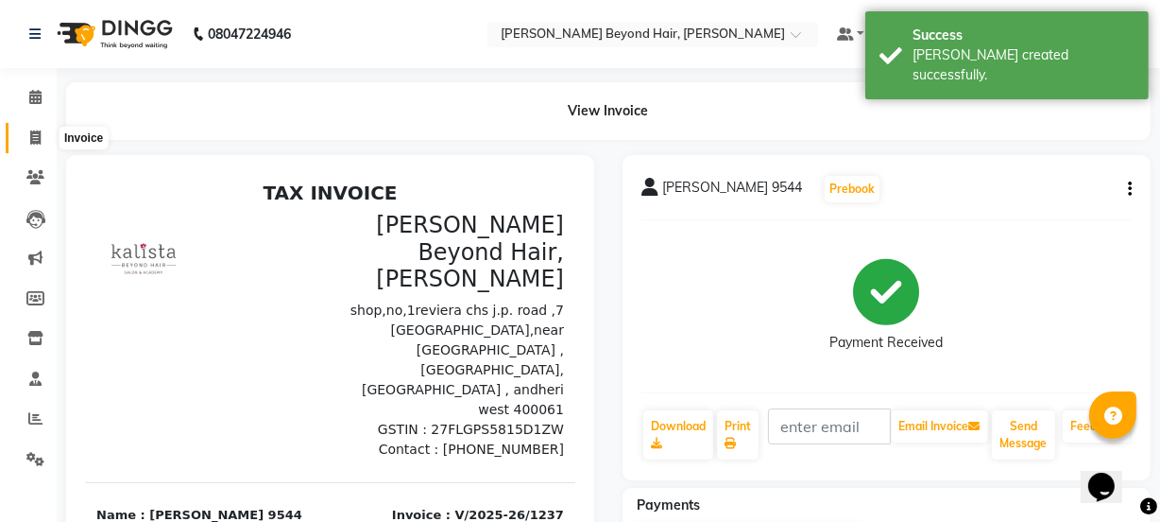
click at [37, 140] on icon at bounding box center [35, 137] width 10 height 14
select select "service"
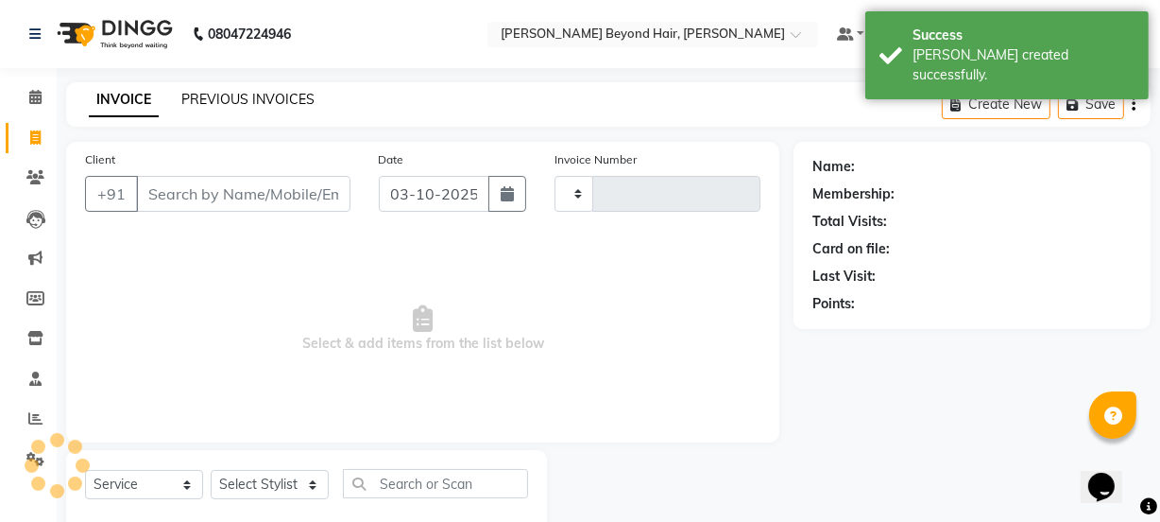
type input "1238"
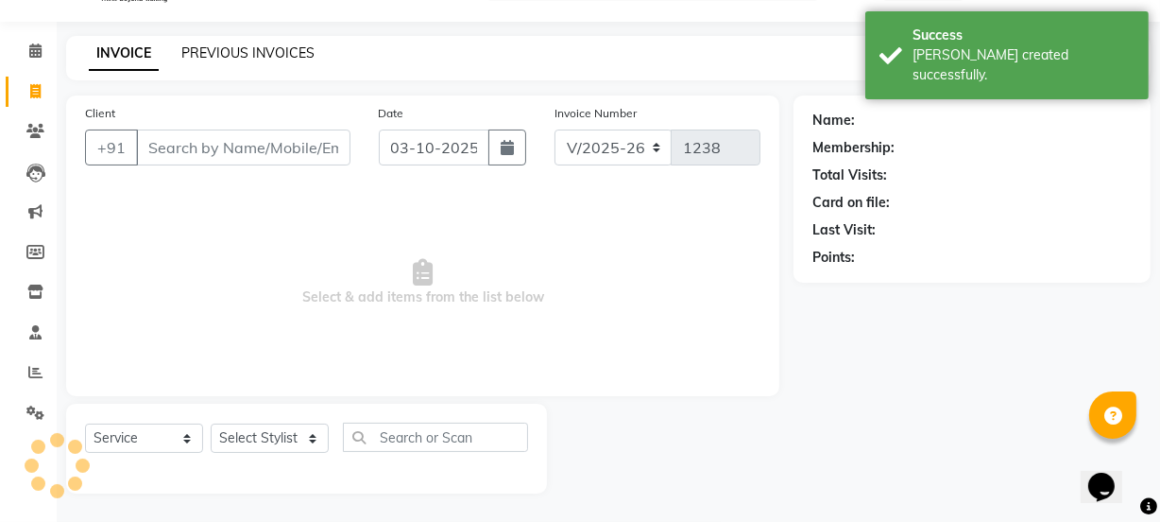
click at [282, 53] on link "PREVIOUS INVOICES" at bounding box center [247, 52] width 133 height 17
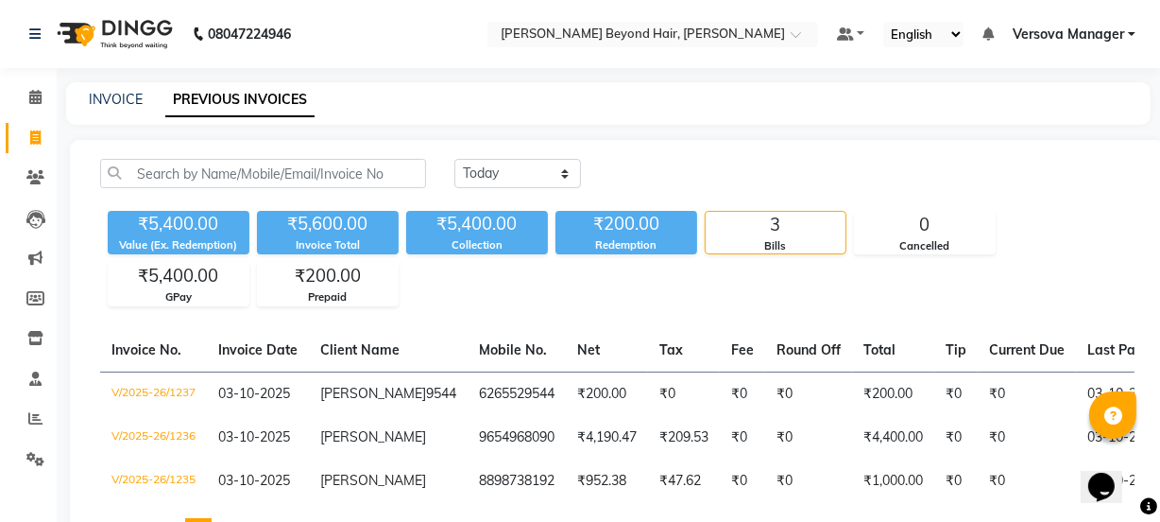
click at [0, 76] on div "Calendar Invoice Clients Leads Marketing Members Inventory Staff Reports Settin…" at bounding box center [127, 316] width 255 height 524
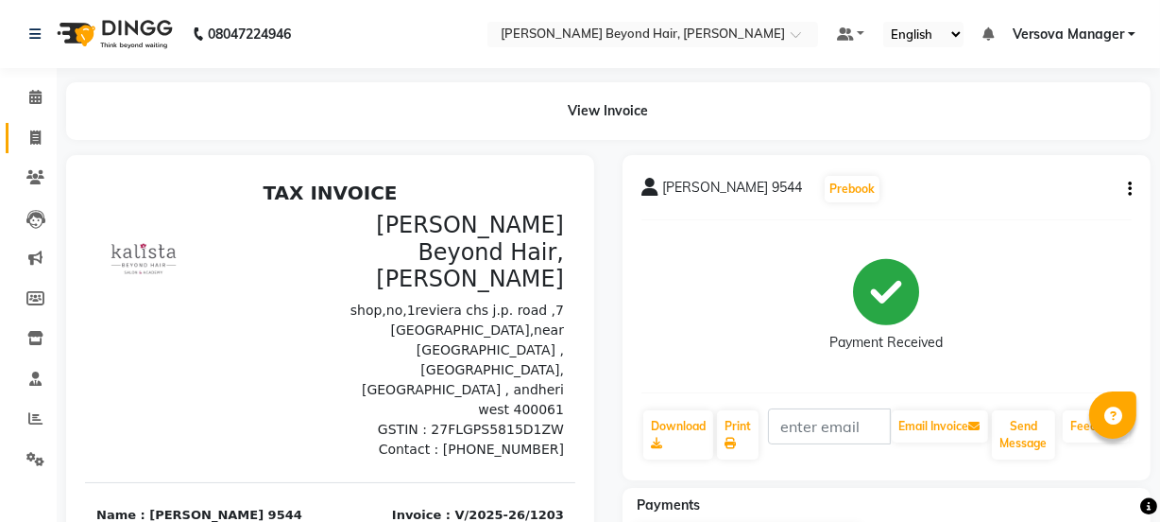
click at [37, 146] on span at bounding box center [35, 139] width 33 height 22
select select "service"
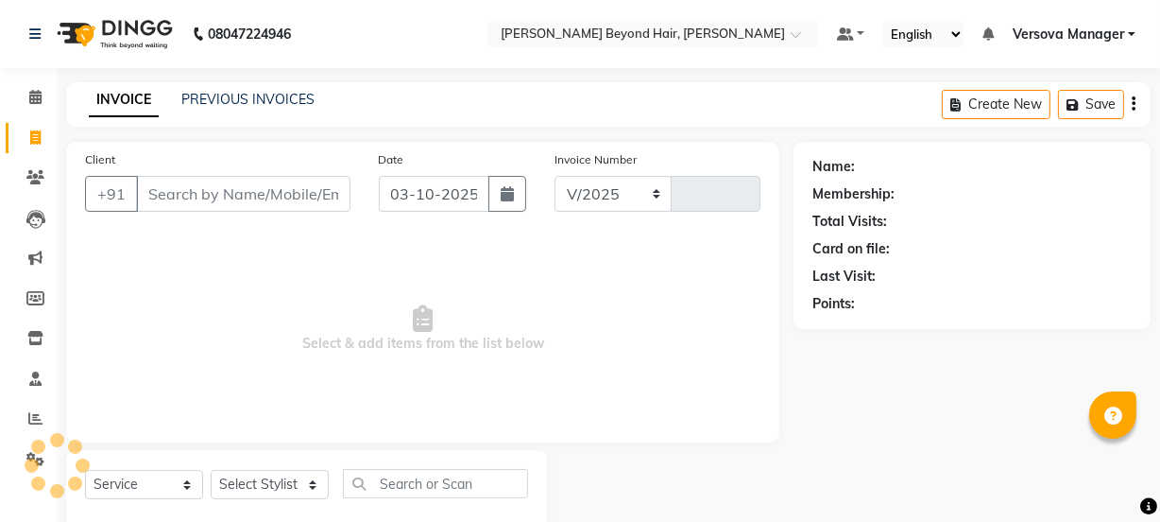
select select "6352"
type input "1238"
